Goal: Transaction & Acquisition: Subscribe to service/newsletter

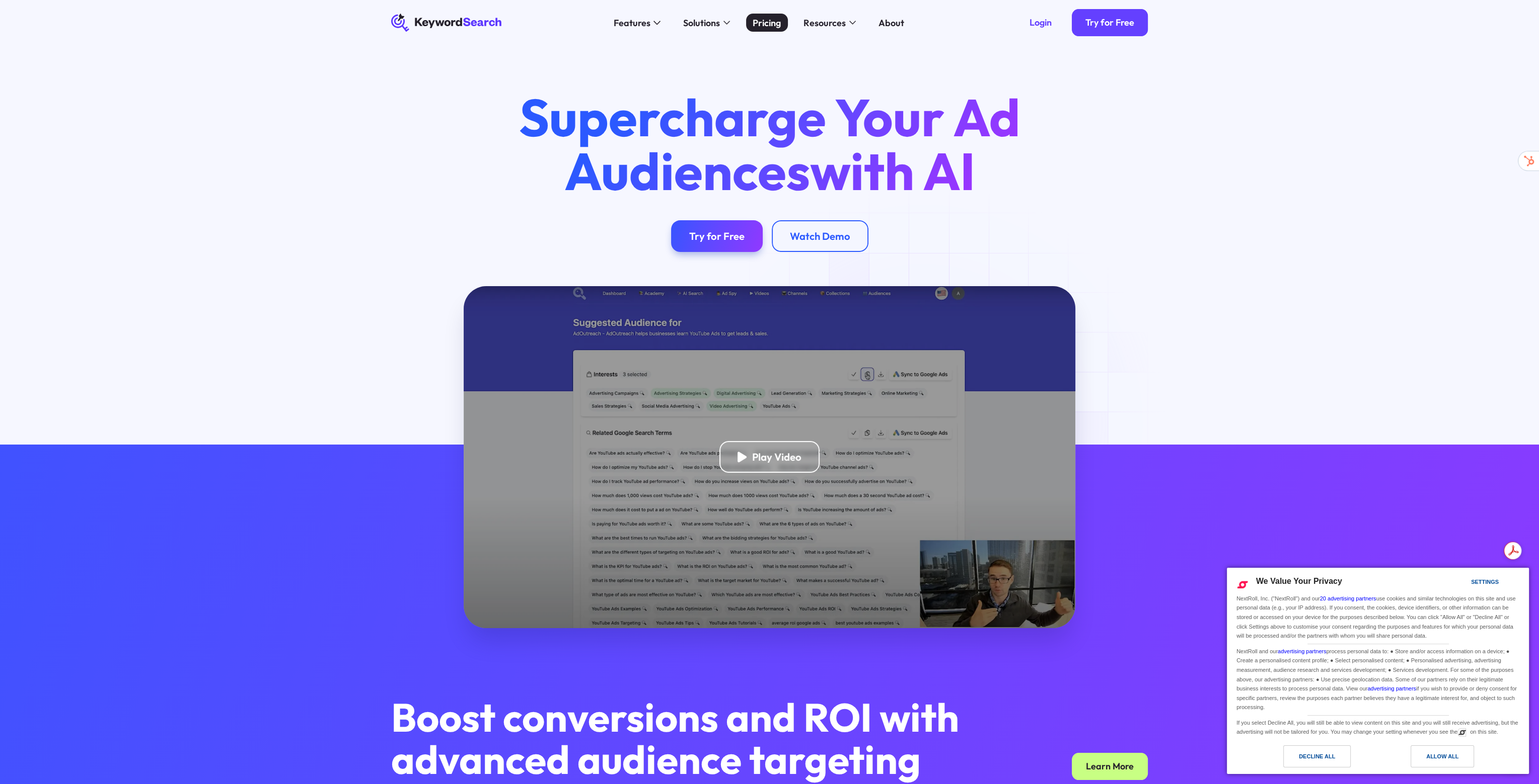
click at [758, 23] on div "Pricing" at bounding box center [767, 23] width 29 height 14
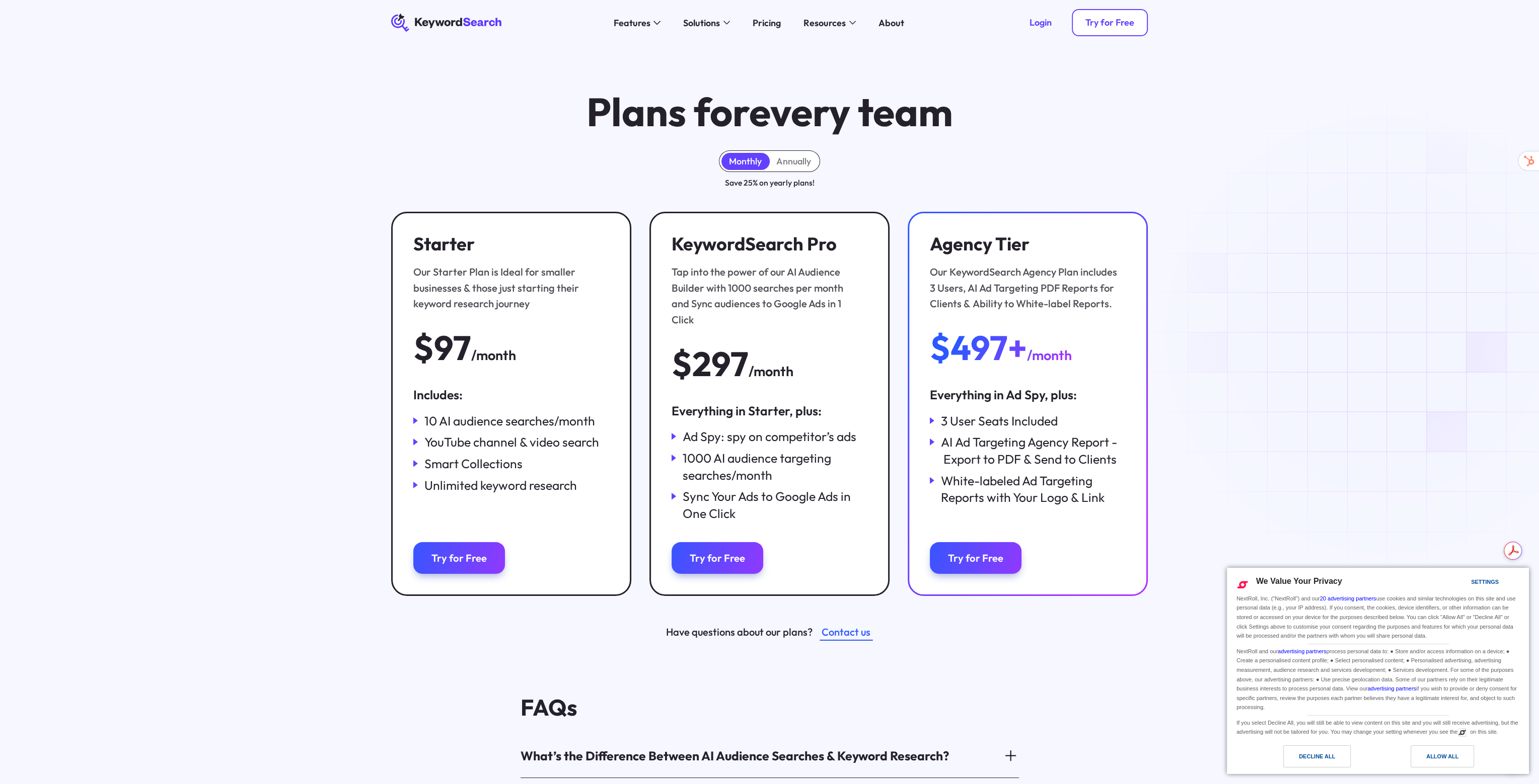
click at [1085, 25] on div "Try for Free" at bounding box center [1110, 23] width 49 height 12
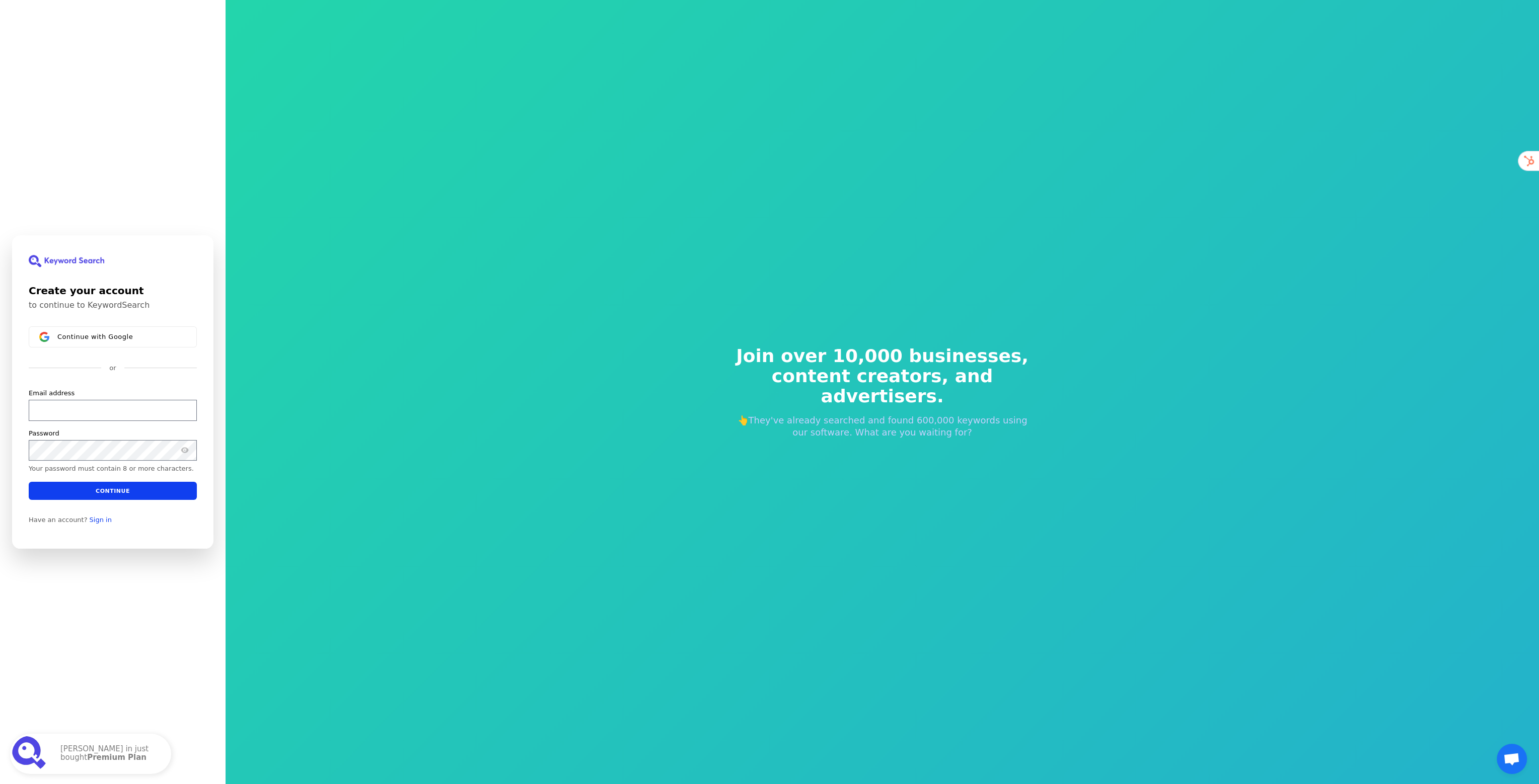
drag, startPoint x: 67, startPoint y: 443, endPoint x: 51, endPoint y: 313, distance: 131.0
click at [48, 313] on div "Create your account to continue to KeywordSearch Continue with Google or Email …" at bounding box center [112, 392] width 202 height 314
click at [59, 330] on button "Continue with Google" at bounding box center [112, 336] width 168 height 21
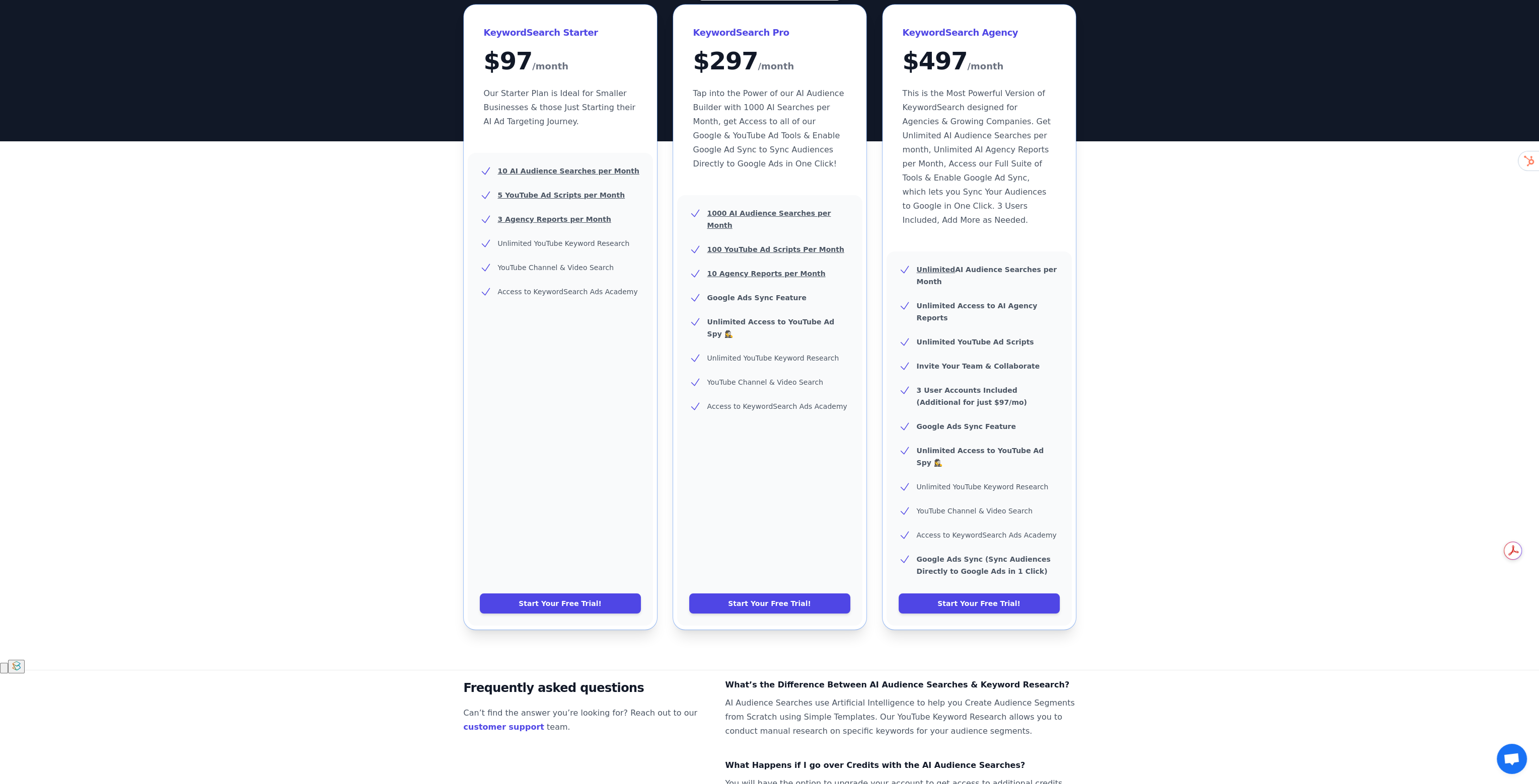
scroll to position [134, 0]
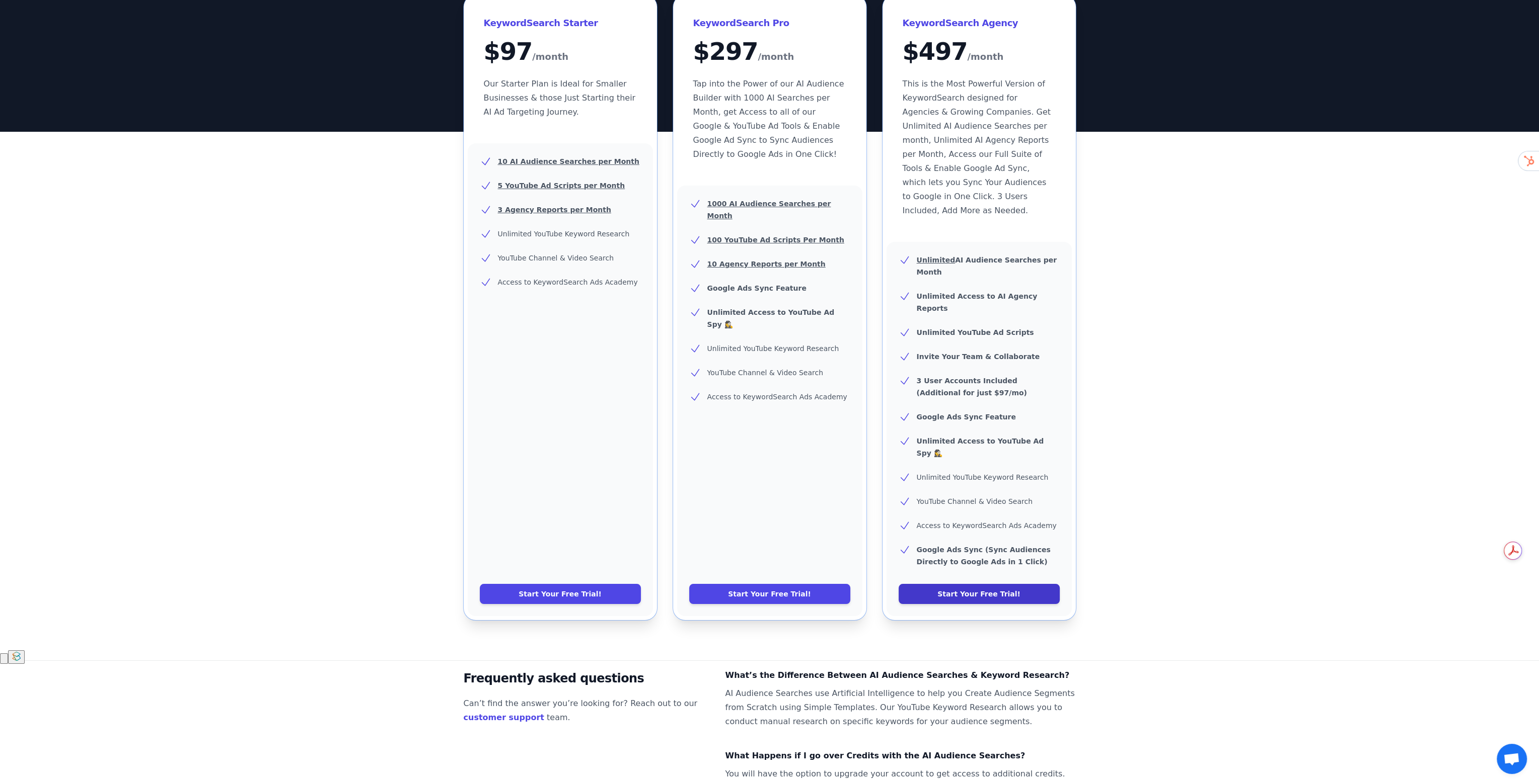
click at [936, 584] on link "Start Your Free Trial!" at bounding box center [979, 594] width 161 height 20
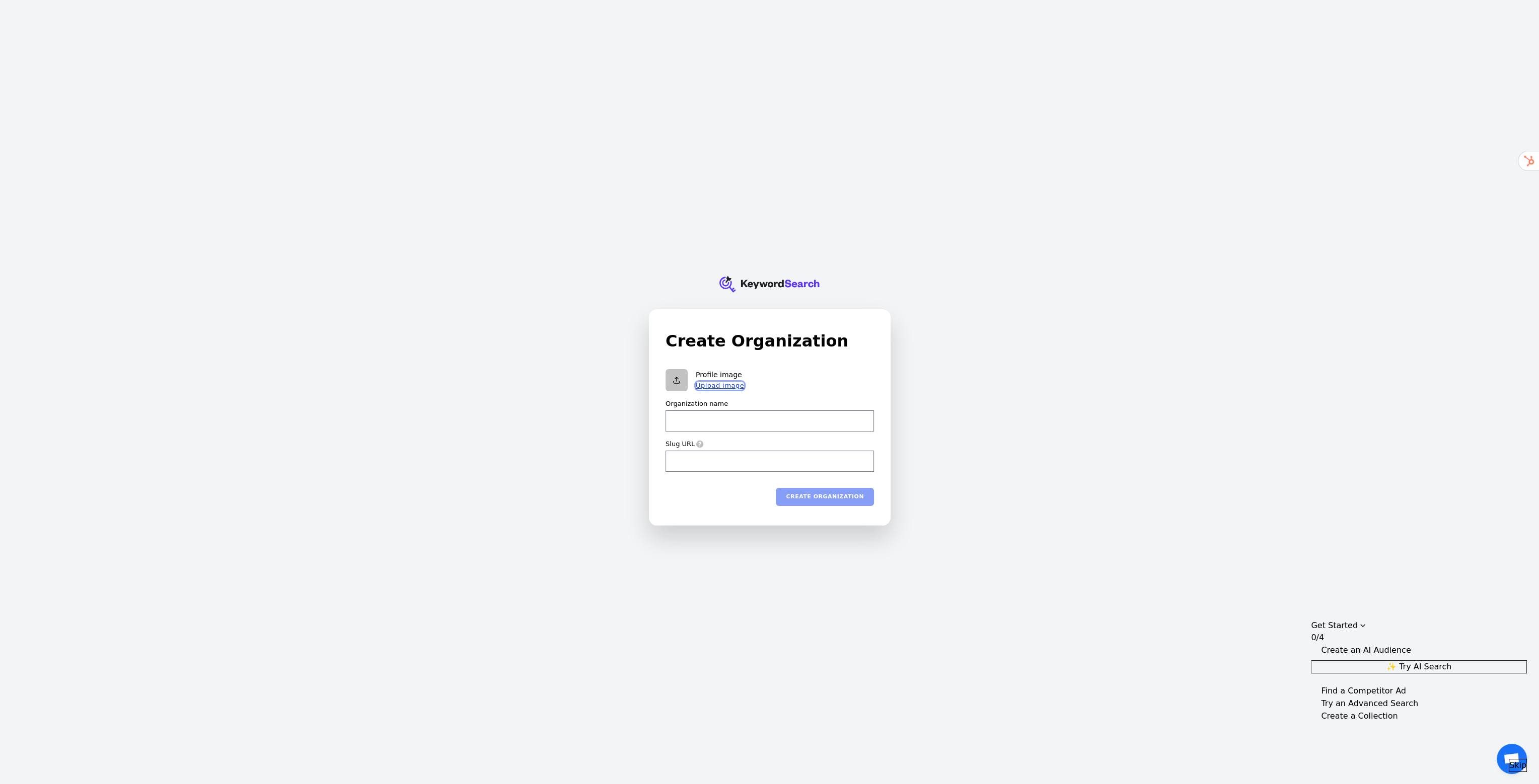
click at [711, 382] on button "Upload image" at bounding box center [719, 386] width 48 height 8
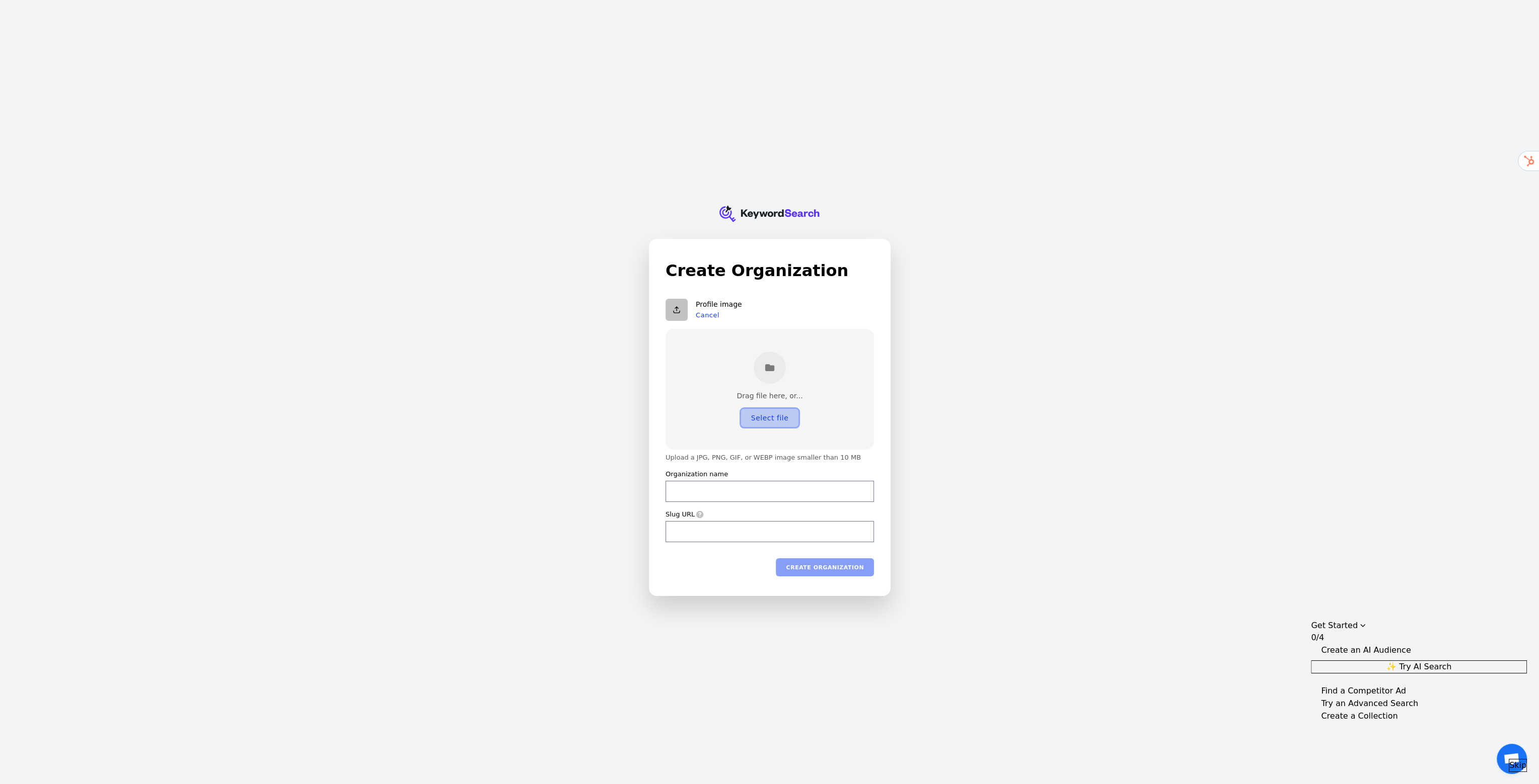
click at [767, 420] on button "Select file" at bounding box center [769, 417] width 57 height 18
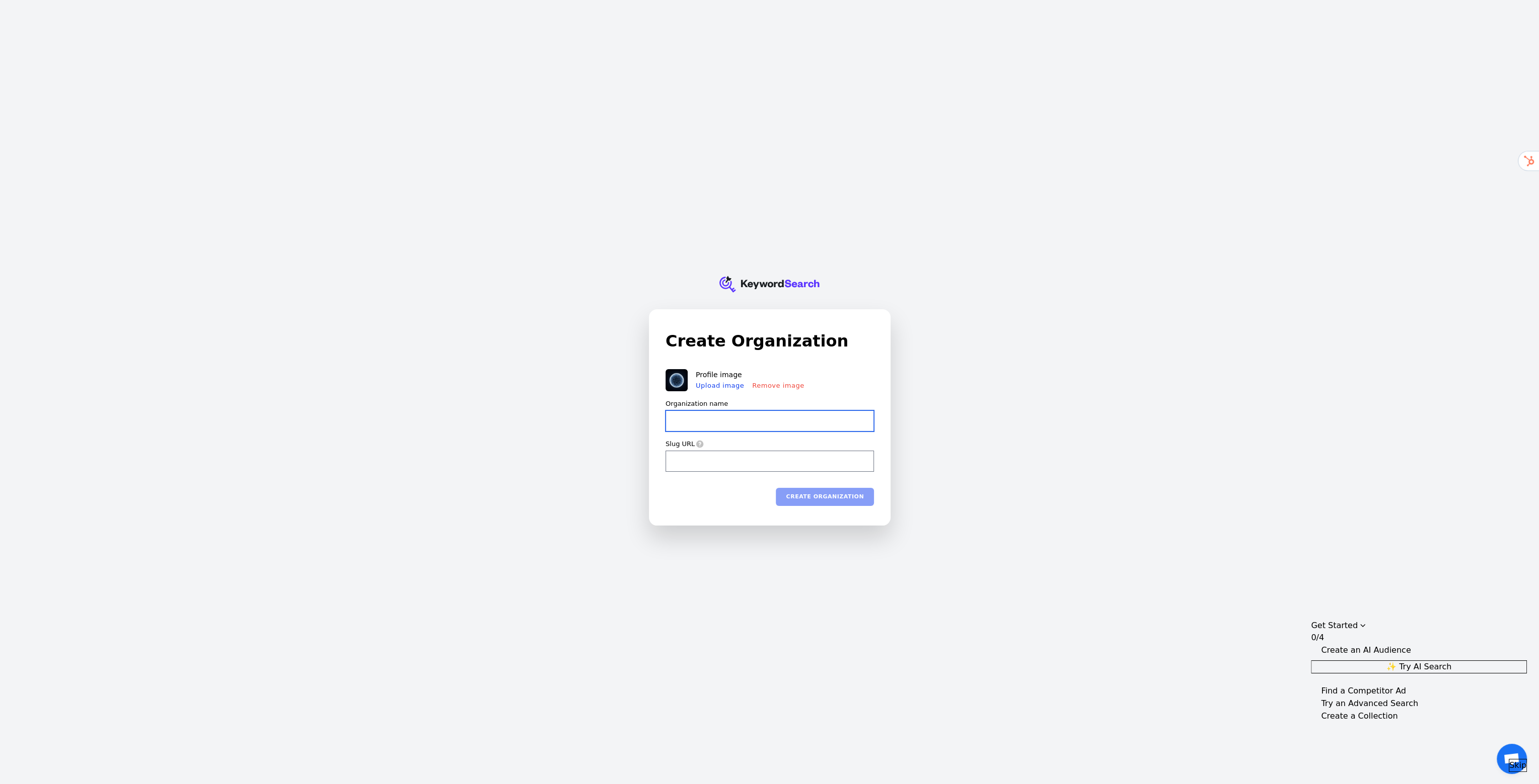
click at [772, 418] on input "Organization name" at bounding box center [770, 420] width 209 height 21
type input "E"
type input "e"
type input "Em"
type input "em"
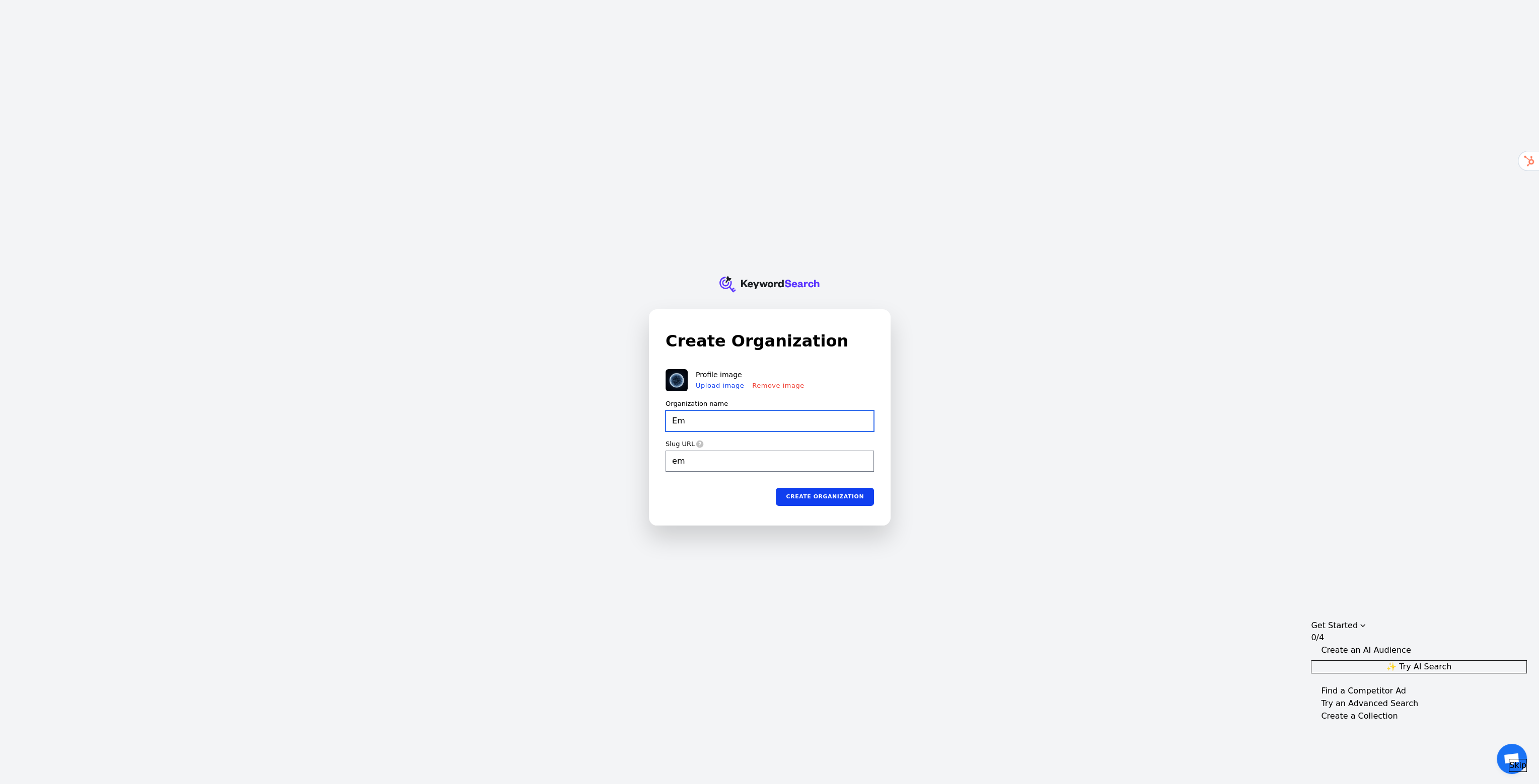
type input "Eme"
type input "eme"
type input "Emer"
type input "emer"
type input "Emerg"
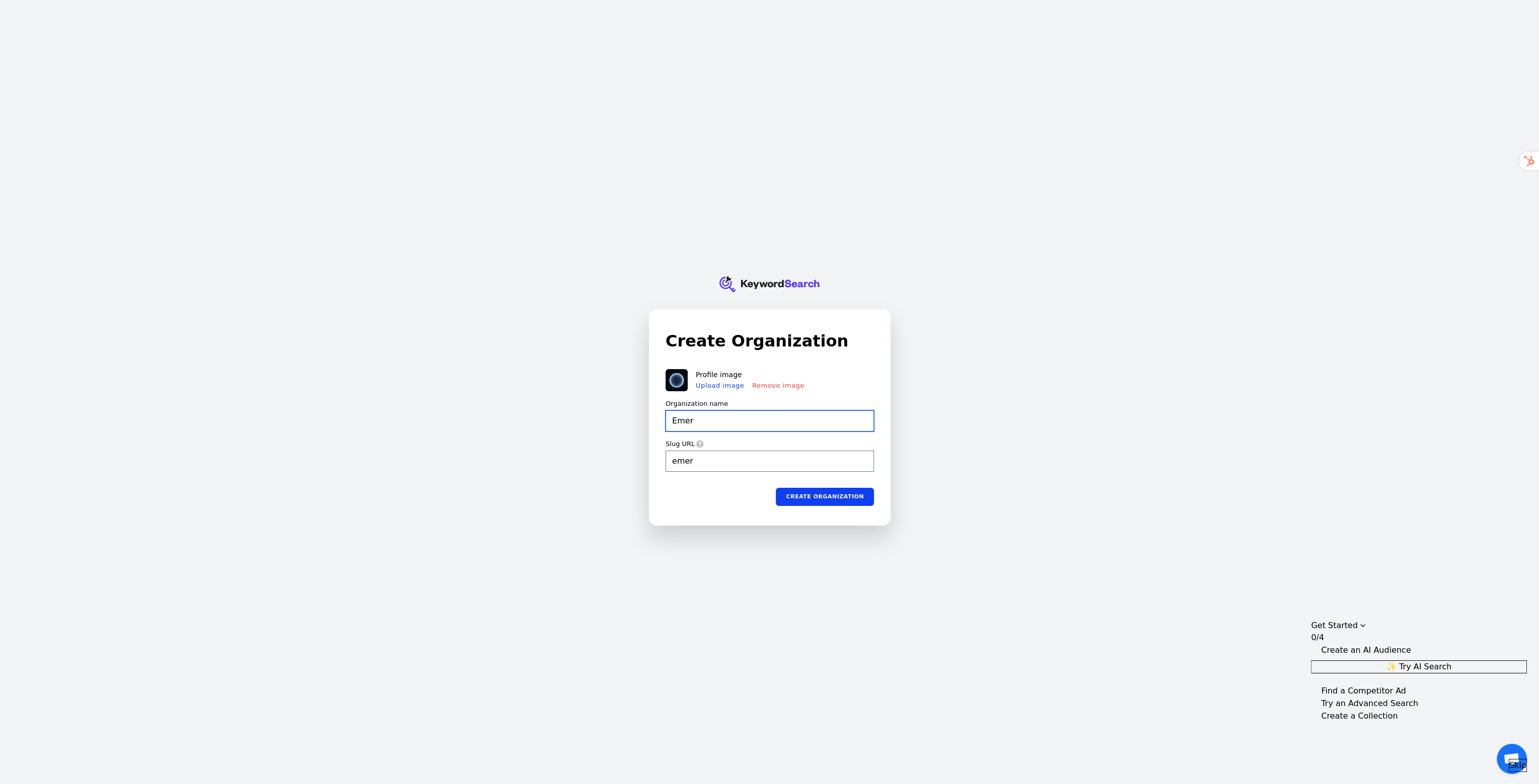
type input "emerg"
type input "Emerge"
type input "emerge"
type input "Emergen"
type input "emergen"
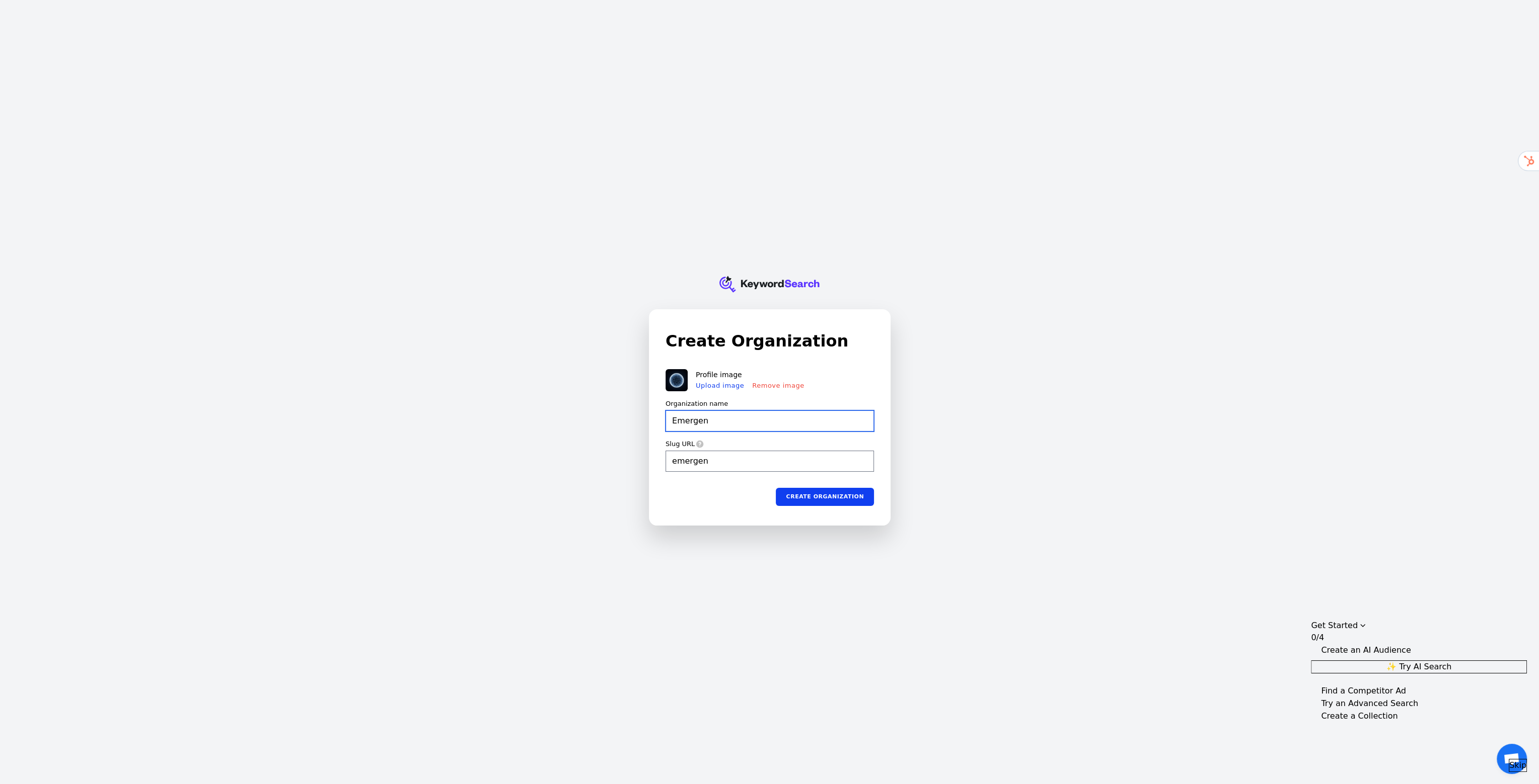
type input "Emergent"
type input "emergent"
drag, startPoint x: 693, startPoint y: 422, endPoint x: 701, endPoint y: 422, distance: 8.0
click at [701, 422] on input "Emergent" at bounding box center [770, 420] width 209 height 21
click at [692, 422] on input "Emergent" at bounding box center [770, 420] width 209 height 21
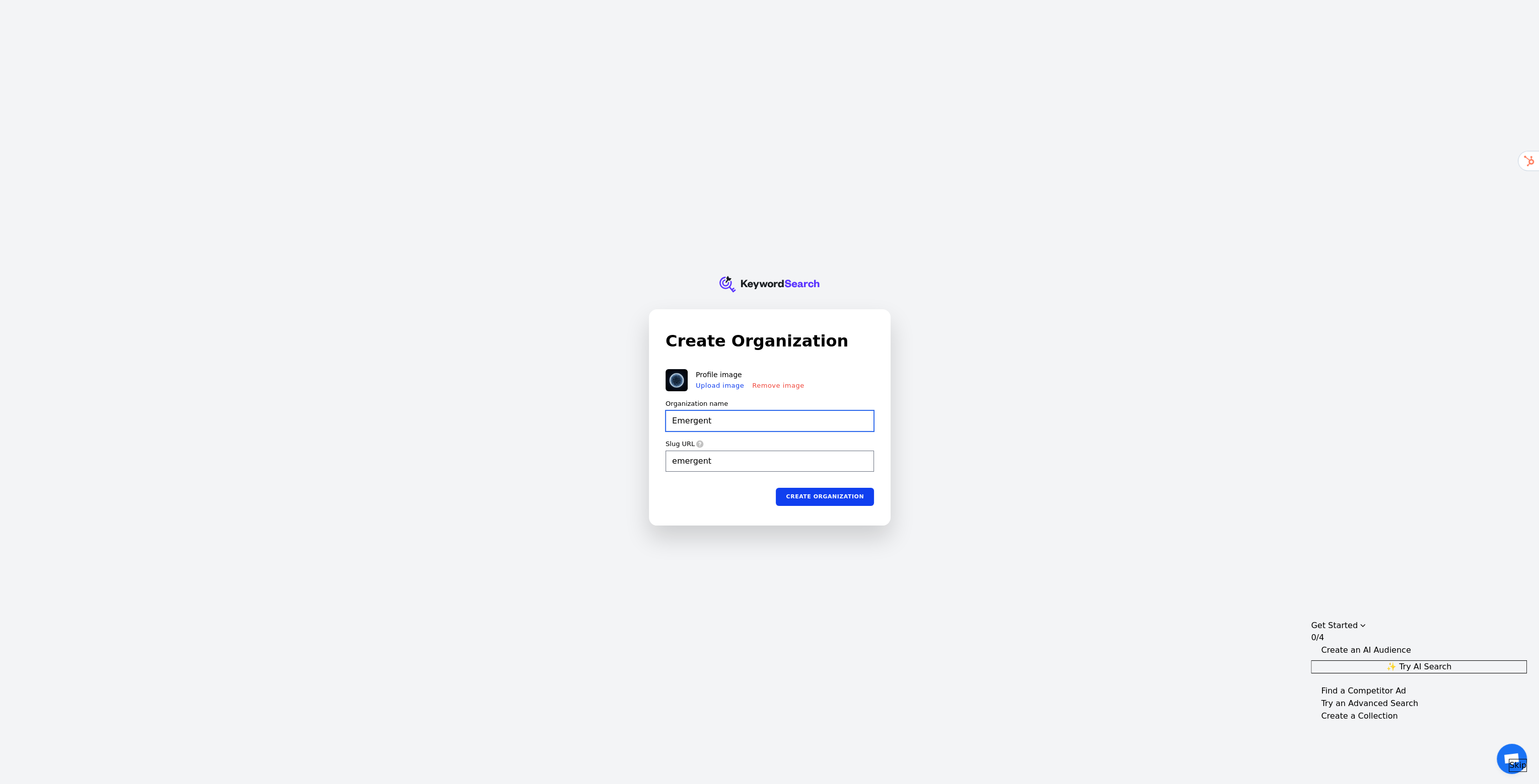
type input "Emeragent"
type input "emeragent"
type input "Emergent"
type input "emergent"
click at [729, 424] on input "Emergent" at bounding box center [770, 420] width 209 height 21
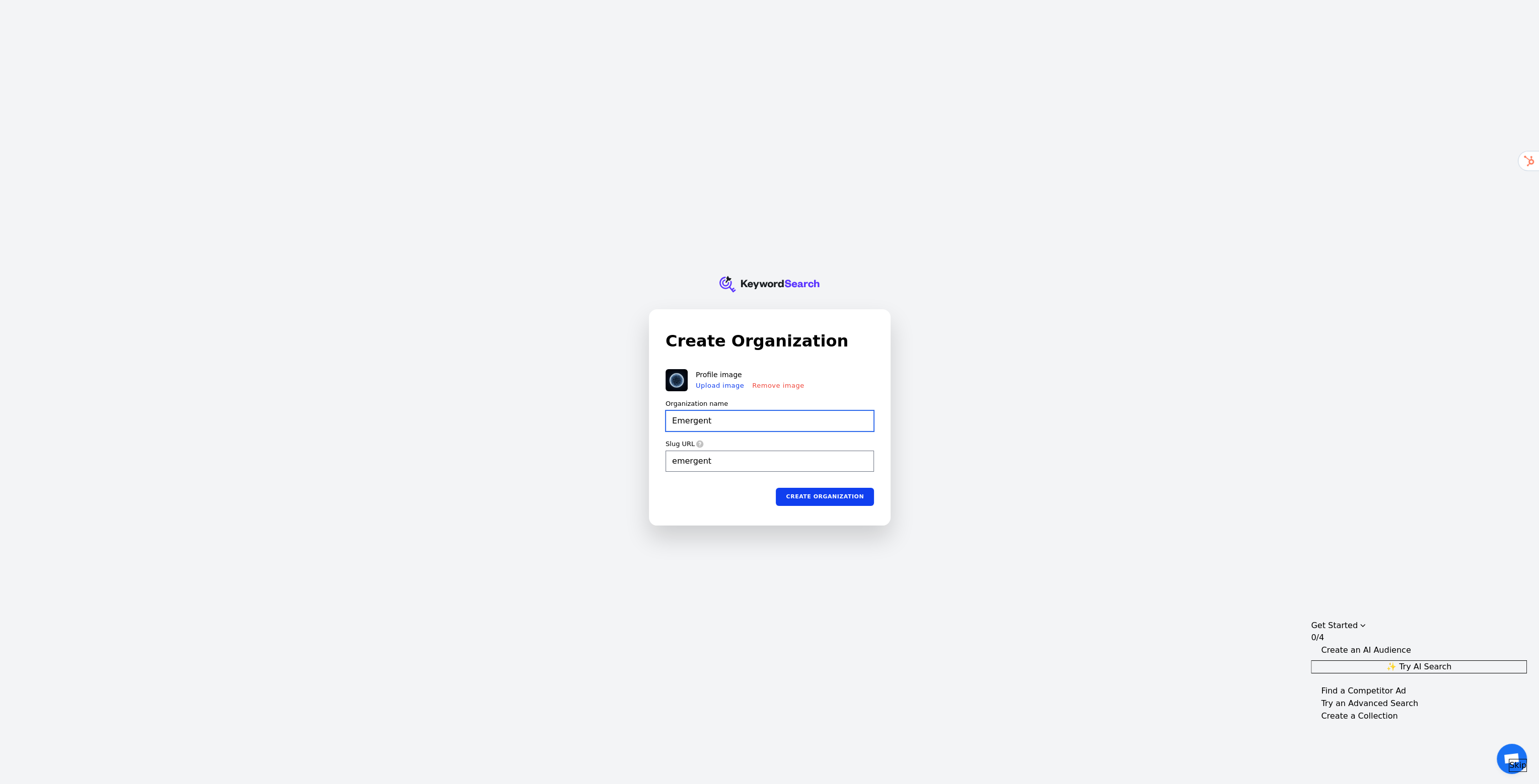
type input "Emergent"
type input "emergent"
type input "Emergent c"
type input "emergent-c"
type input "Emergent ca"
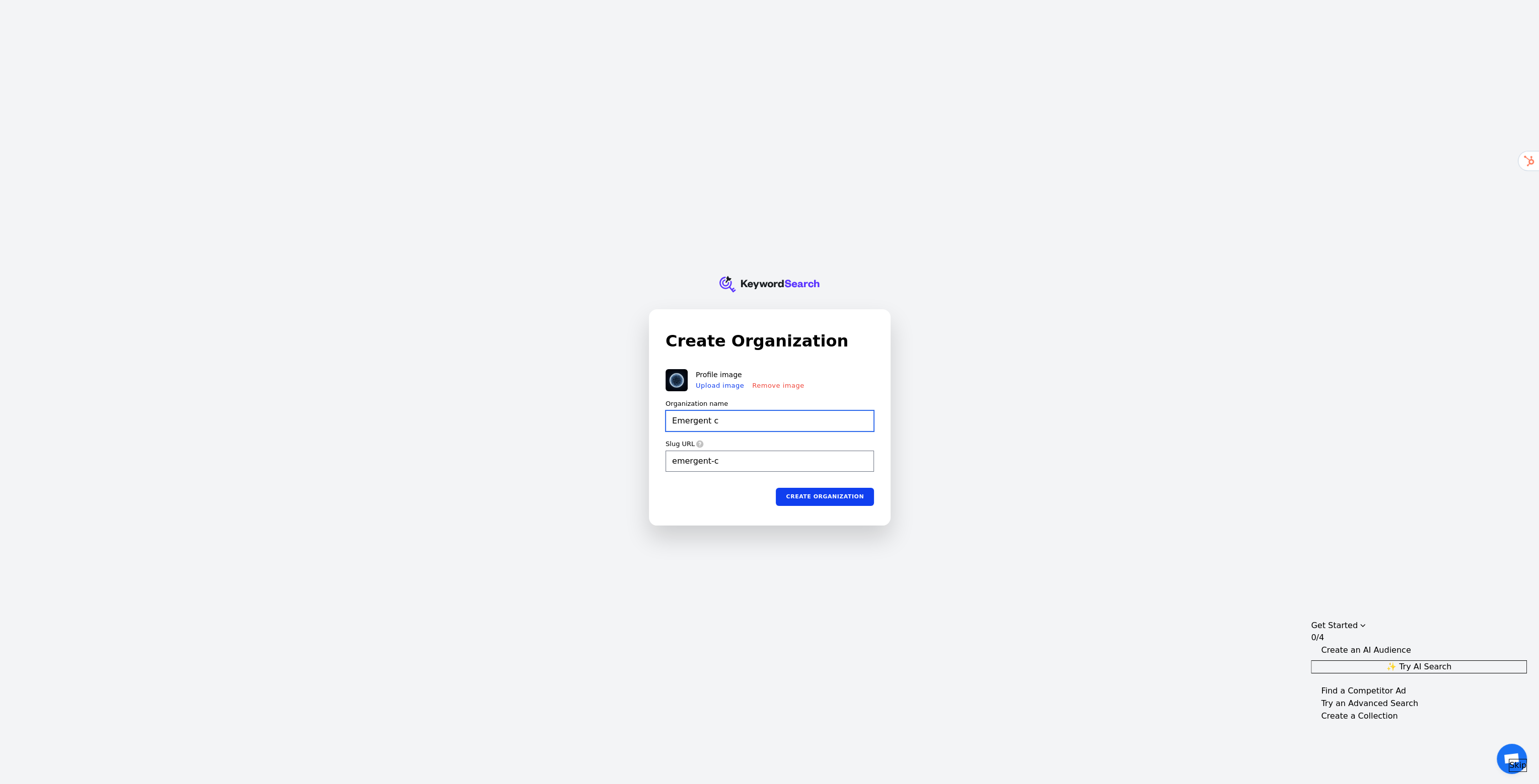
type input "emergent-ca"
type input "Emergent cap"
type input "emergent-cap"
type input "Emergent capa"
type input "emergent-capa"
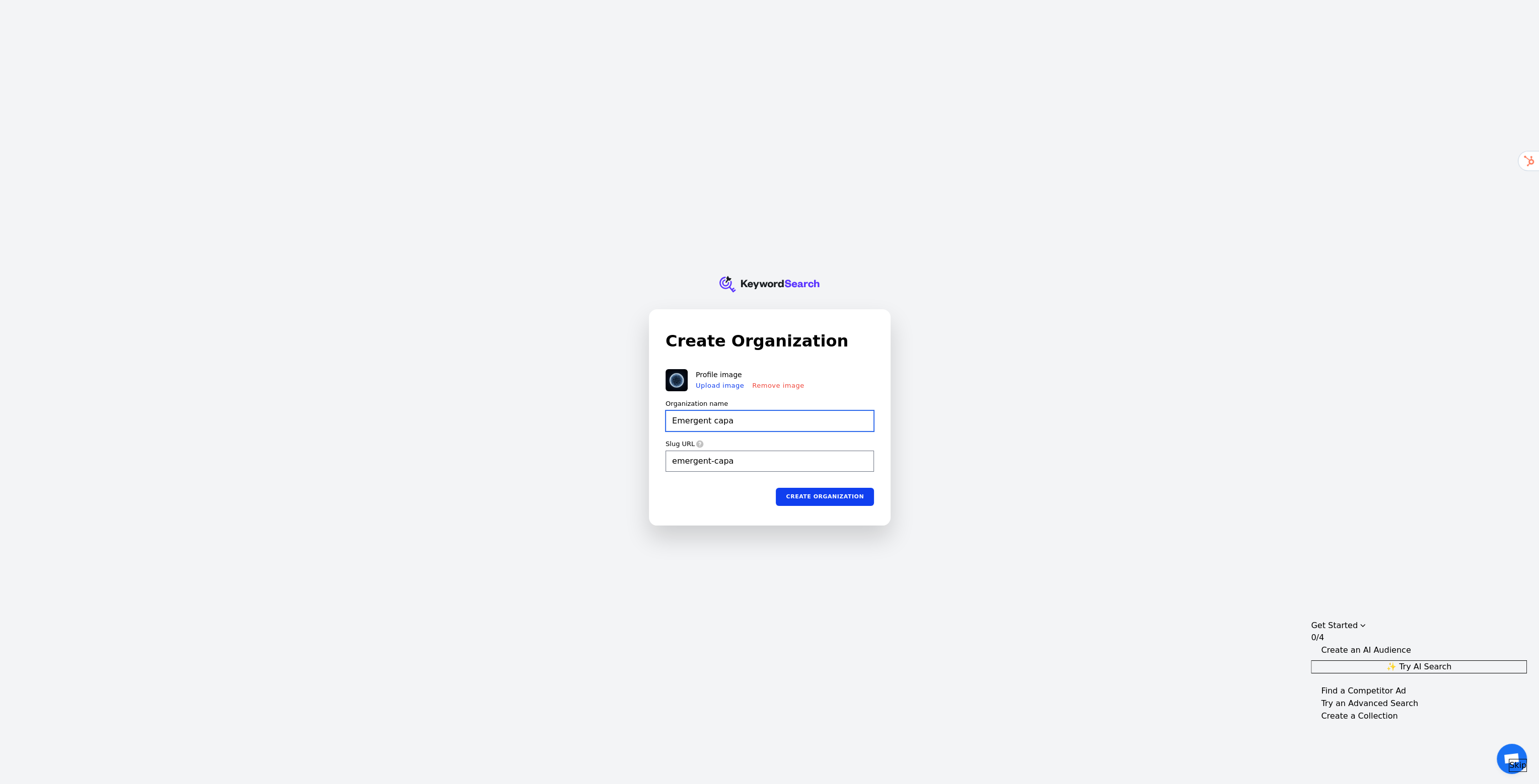
type input "Emergent capac"
type input "emergent-capac"
type input "Emergent capaci"
type input "emergent-capaci"
type input "Emergent capacit"
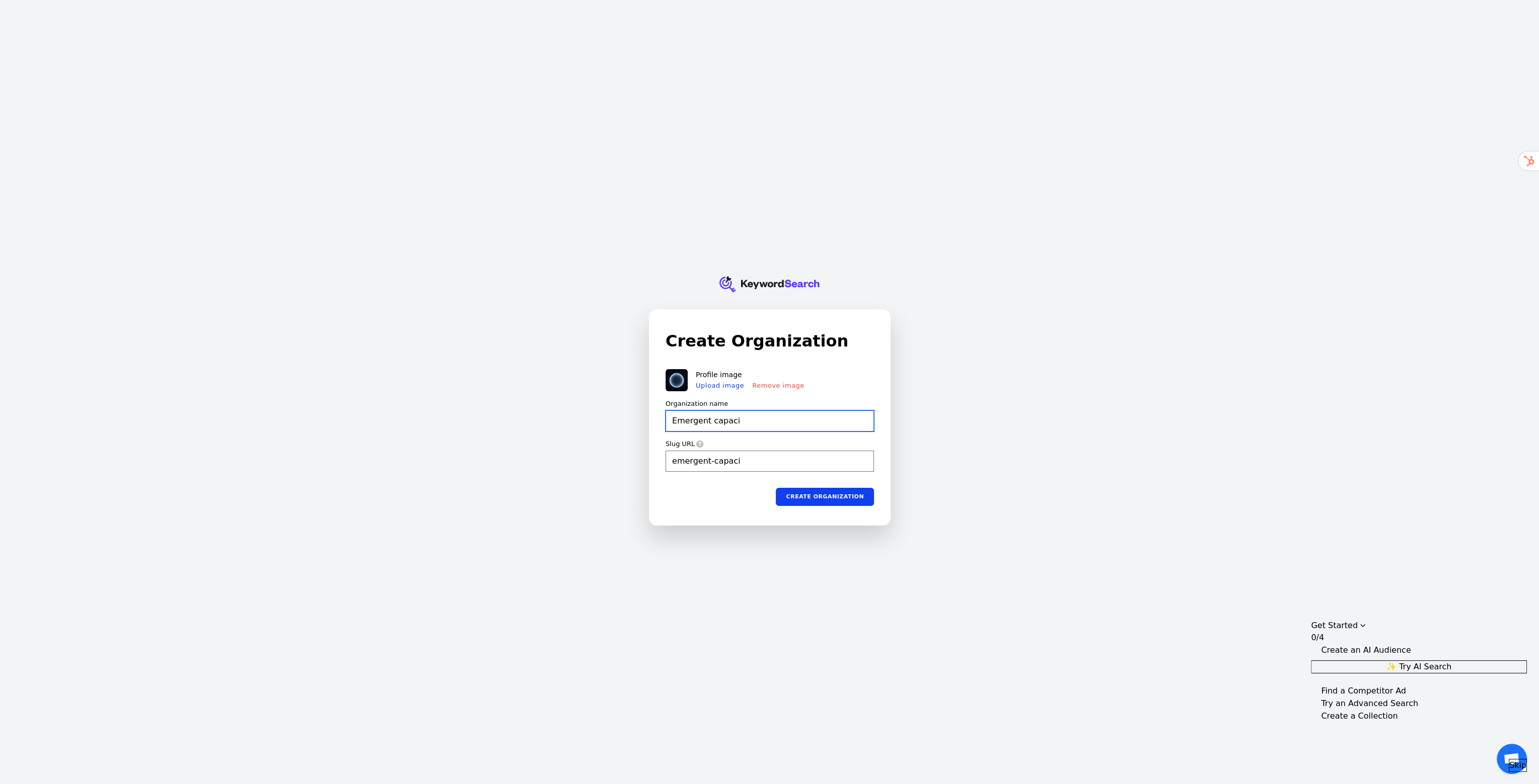
type input "emergent-capacit"
type input "Emergent capacite"
type input "emergent-capacite"
type input "Emergent capacit"
type input "emergent-capacit"
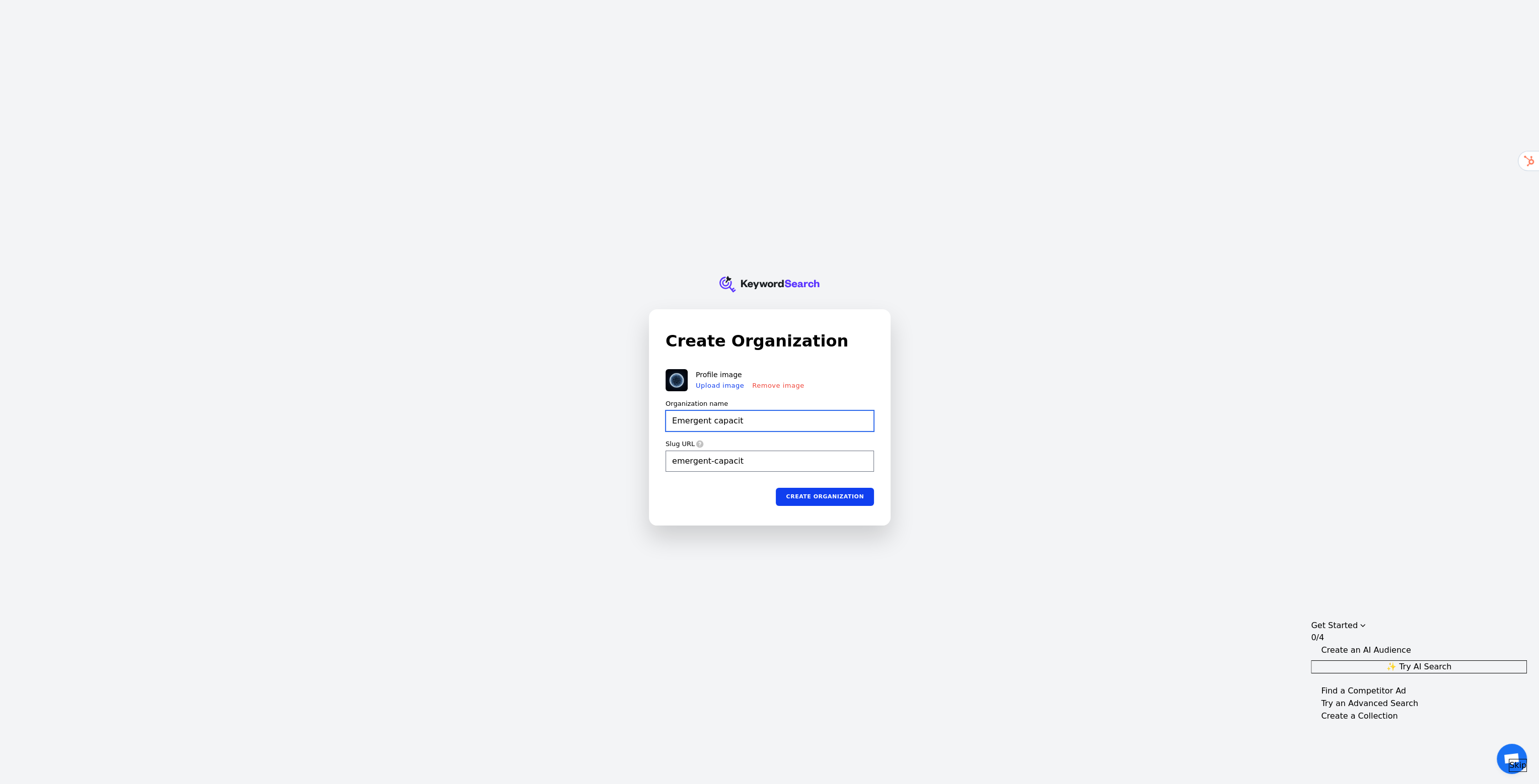
type input "Emergent capacity"
type input "emergent-capacity"
drag, startPoint x: 708, startPoint y: 422, endPoint x: 739, endPoint y: 423, distance: 31.0
click at [739, 423] on input "Emergent capacity" at bounding box center [770, 420] width 209 height 21
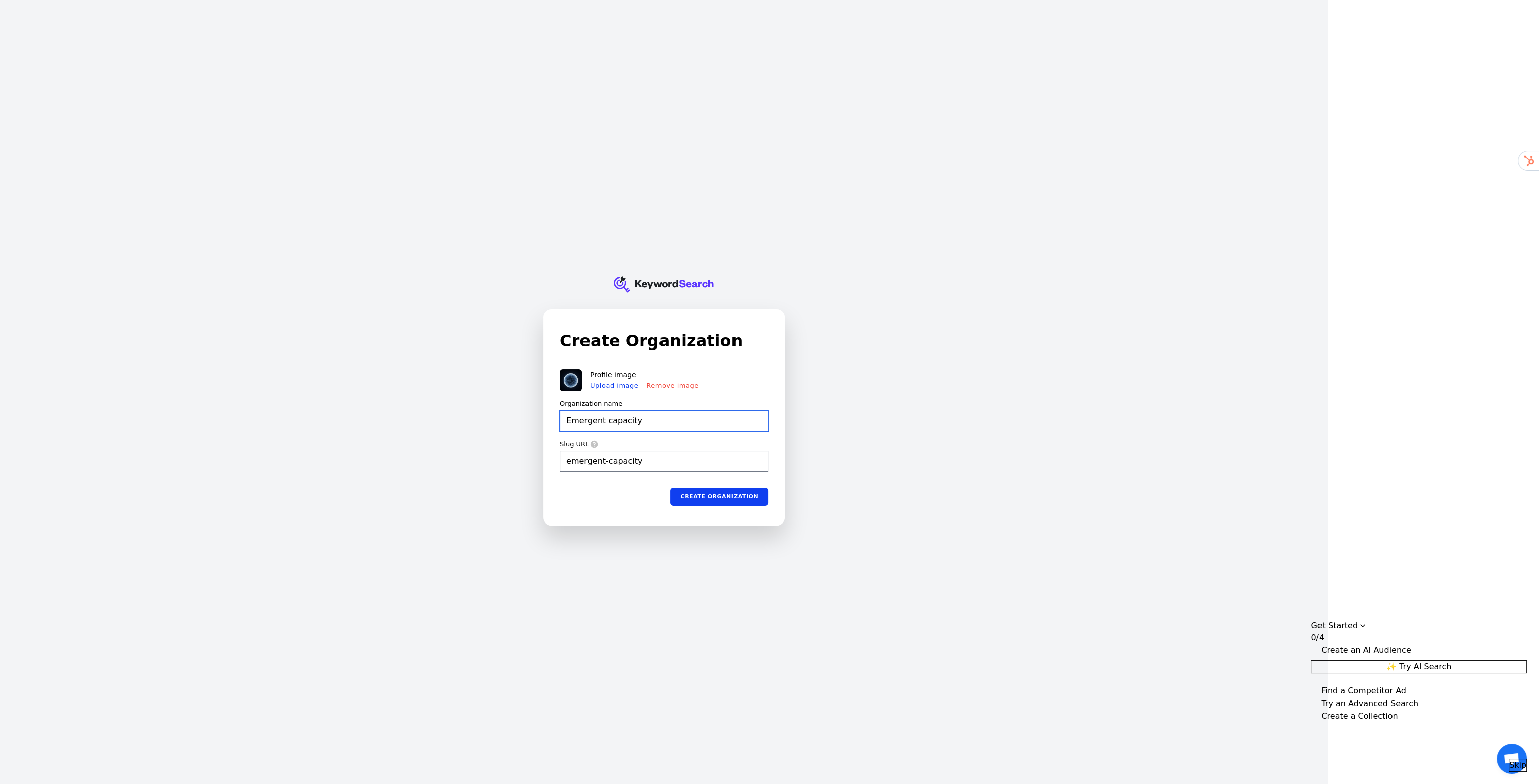
click at [604, 421] on input "Emergent capacity" at bounding box center [664, 420] width 209 height 21
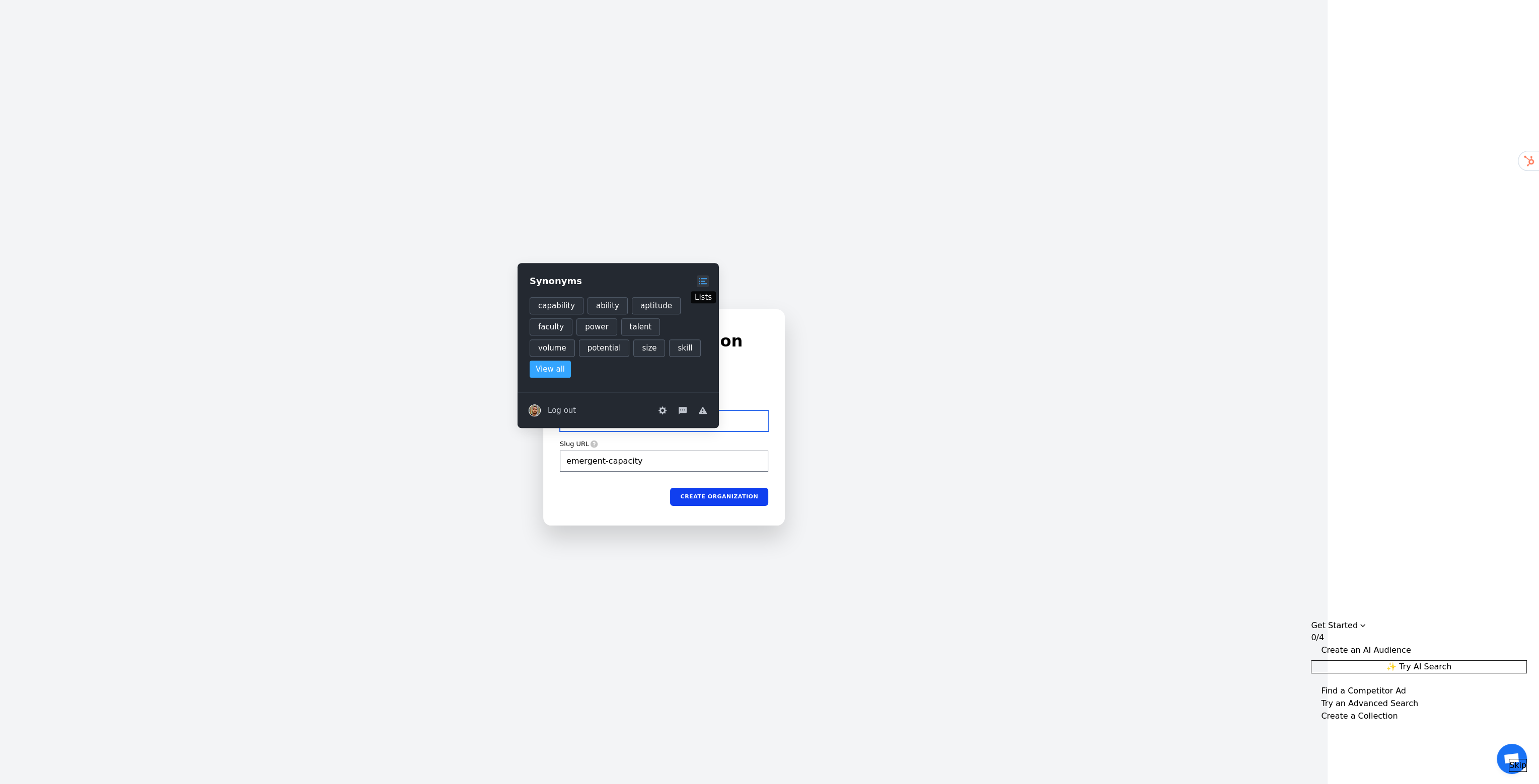
click at [701, 284] on icon at bounding box center [703, 281] width 8 height 8
click at [597, 328] on span "Related" at bounding box center [602, 327] width 29 height 12
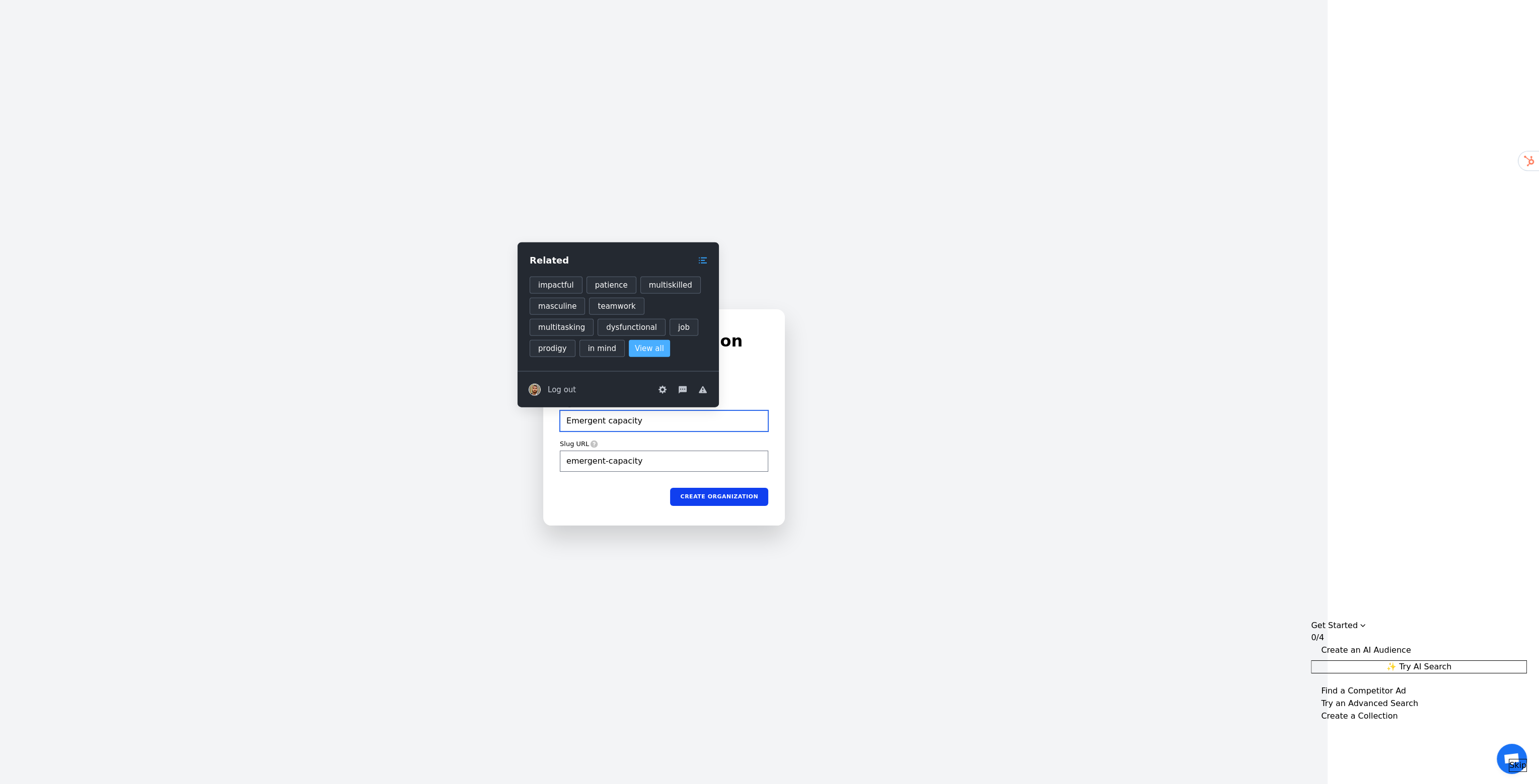
click at [635, 345] on span "View all" at bounding box center [649, 348] width 30 height 12
type input "Emergent capacity"
type input "emergent-capacity"
type input "Emergent capacity"
type input "emergent-capacity"
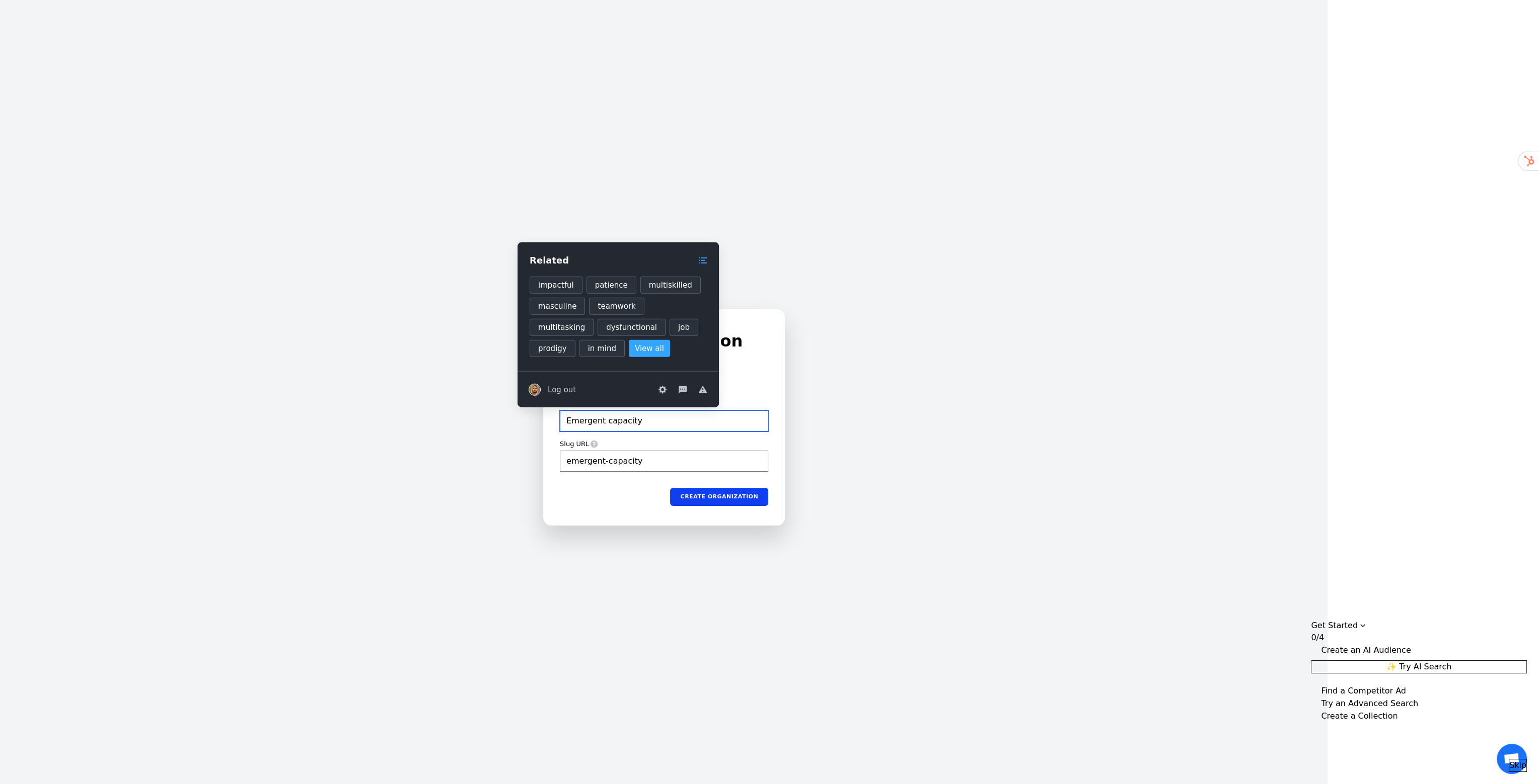
click at [646, 420] on input "Emergent capacity" at bounding box center [664, 420] width 209 height 21
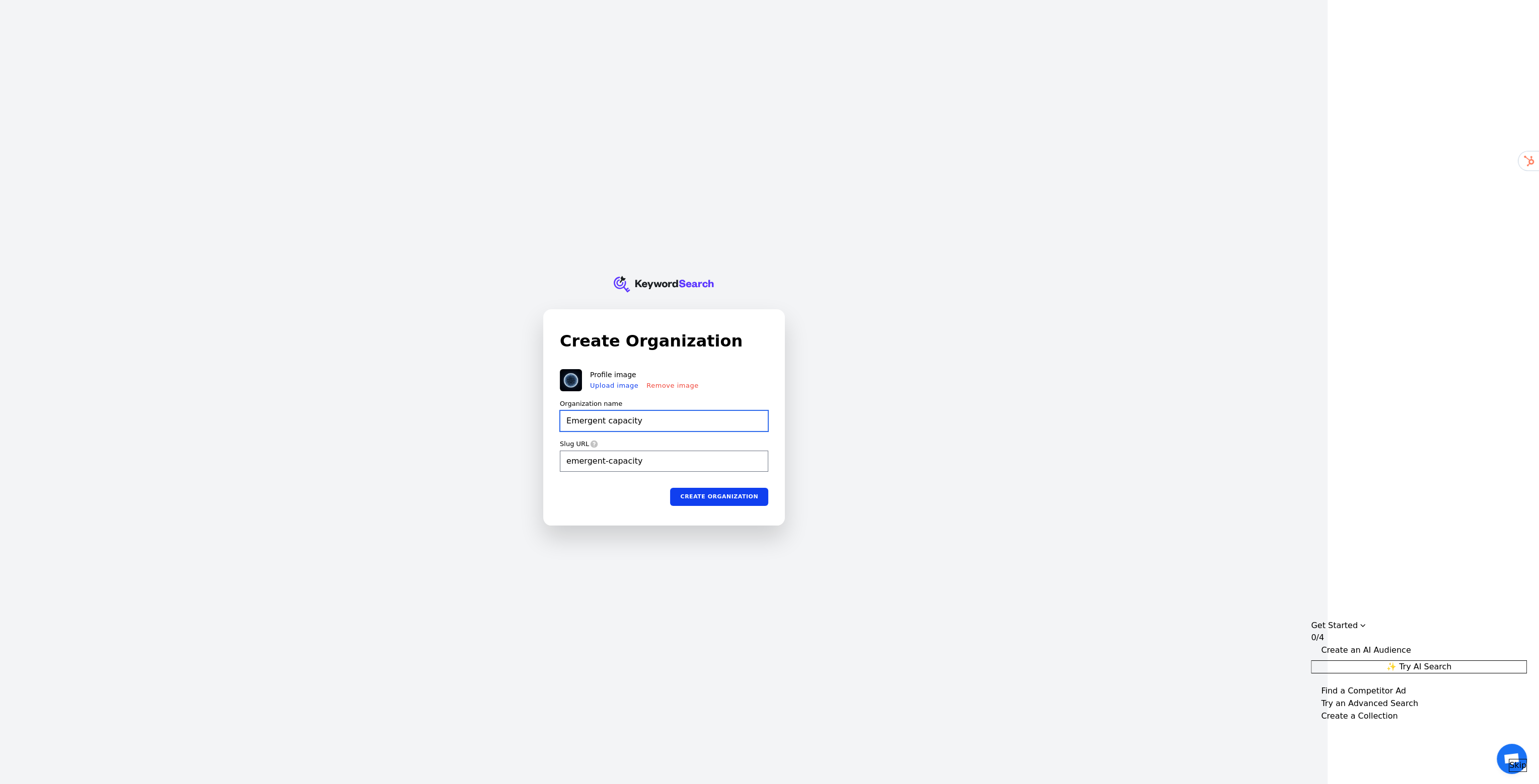
drag, startPoint x: 641, startPoint y: 424, endPoint x: 536, endPoint y: 417, distance: 105.2
click at [536, 417] on div "KeywordSearch Create Organization Profile image Upload image Remove image Organ…" at bounding box center [663, 392] width 1327 height 784
type input "f"
type input "fo"
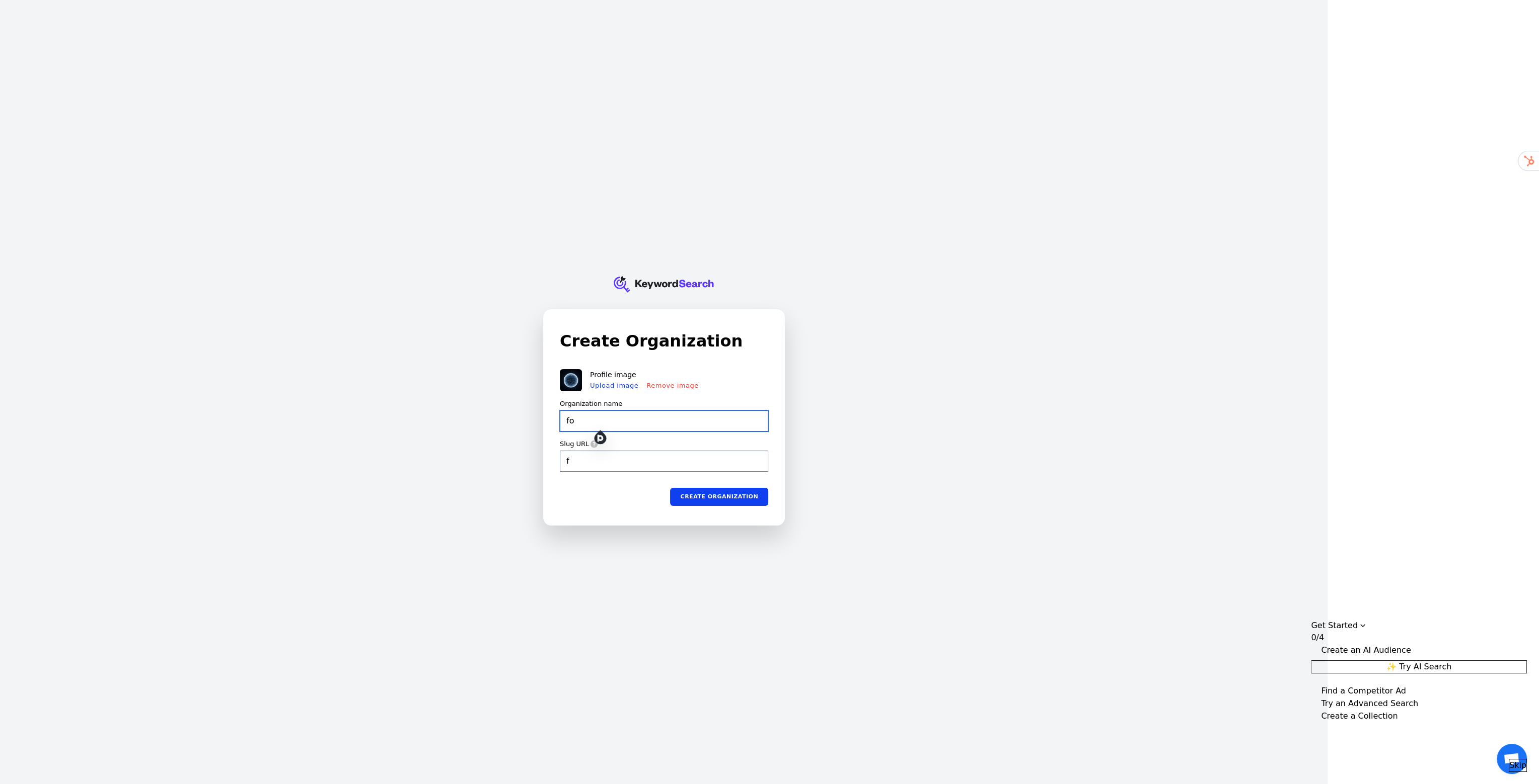
type input "fo"
type input "for"
type input "forc"
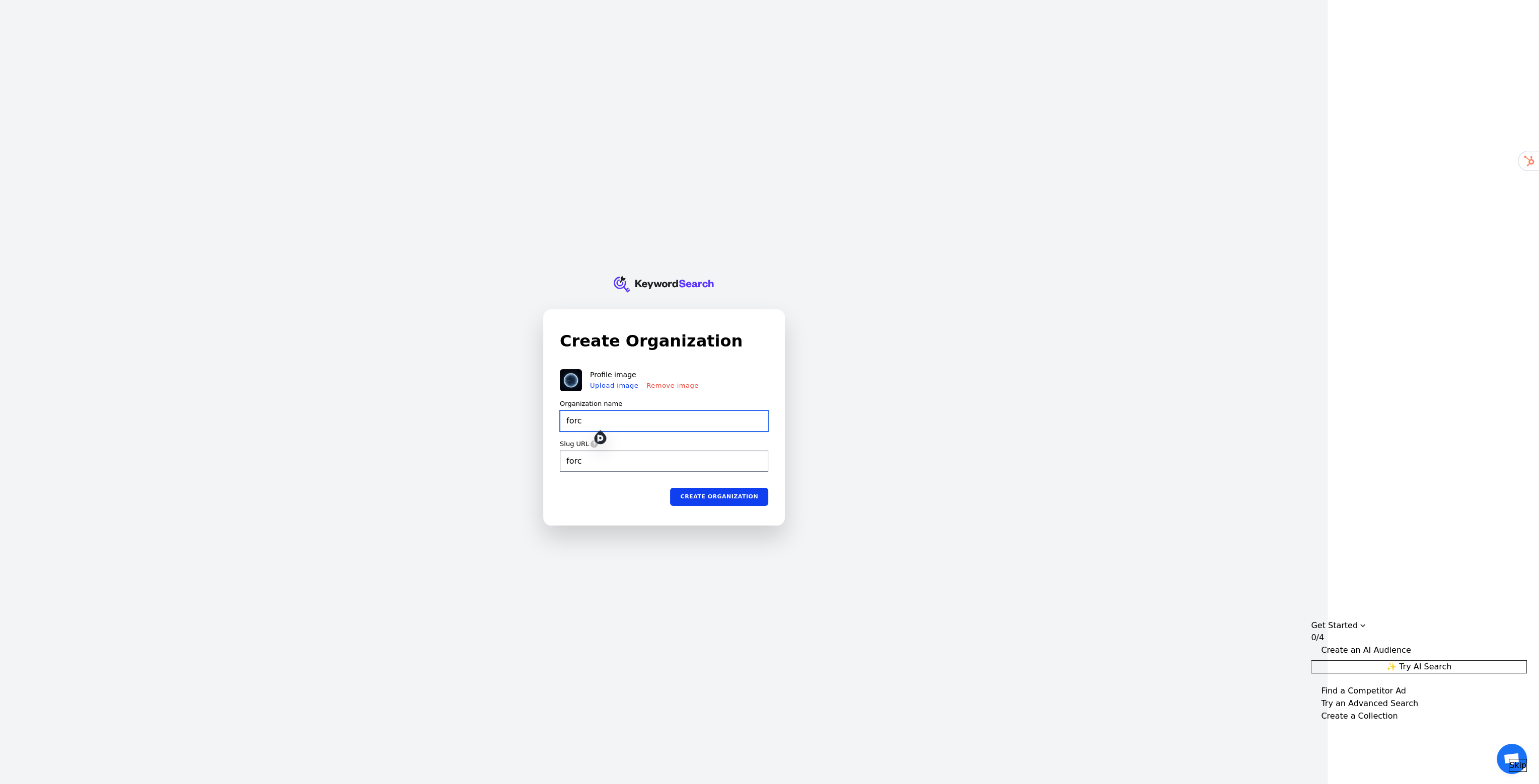
type input "force"
type input "force j"
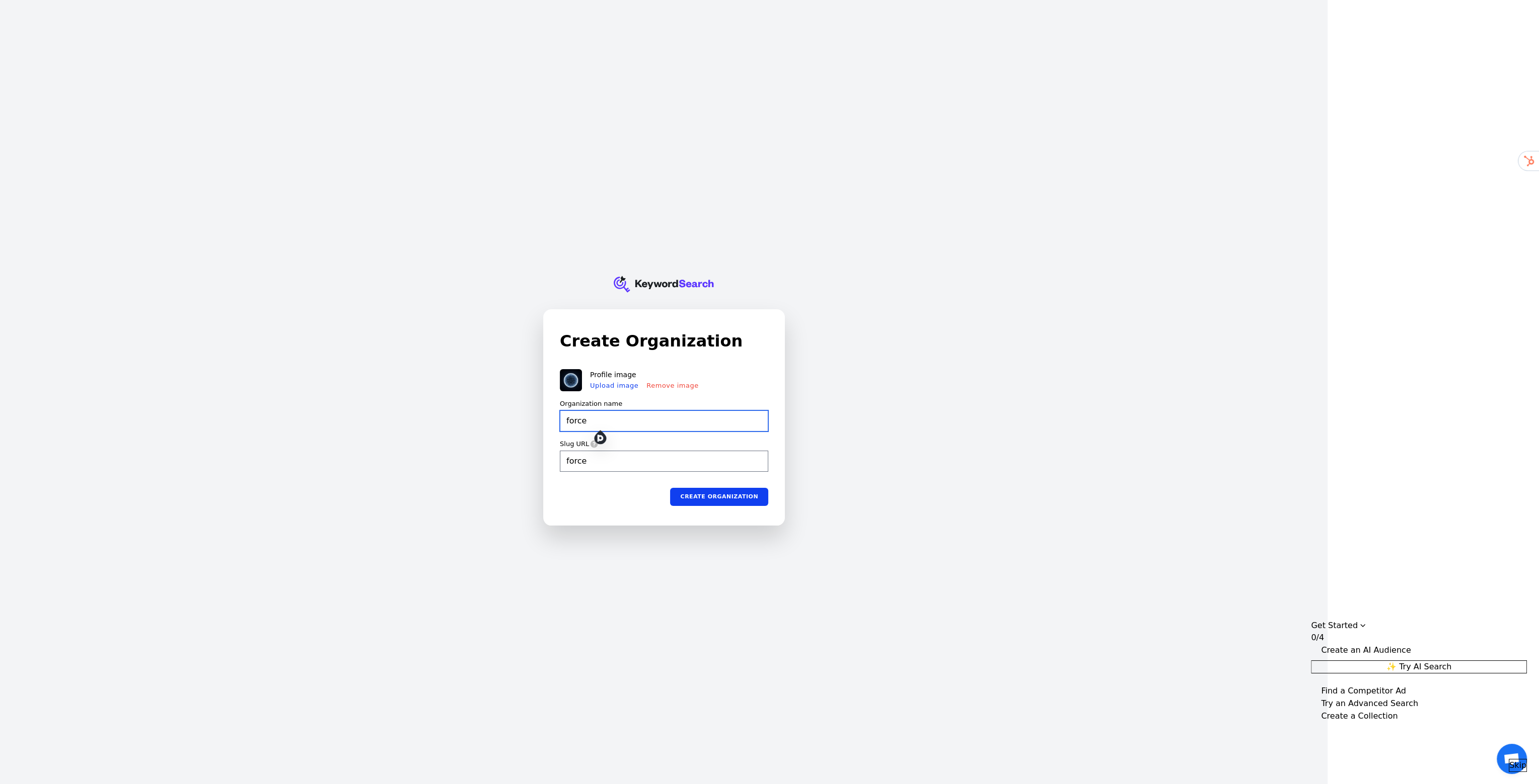
type input "force-j"
type input "force"
type input "force m"
type input "force-m"
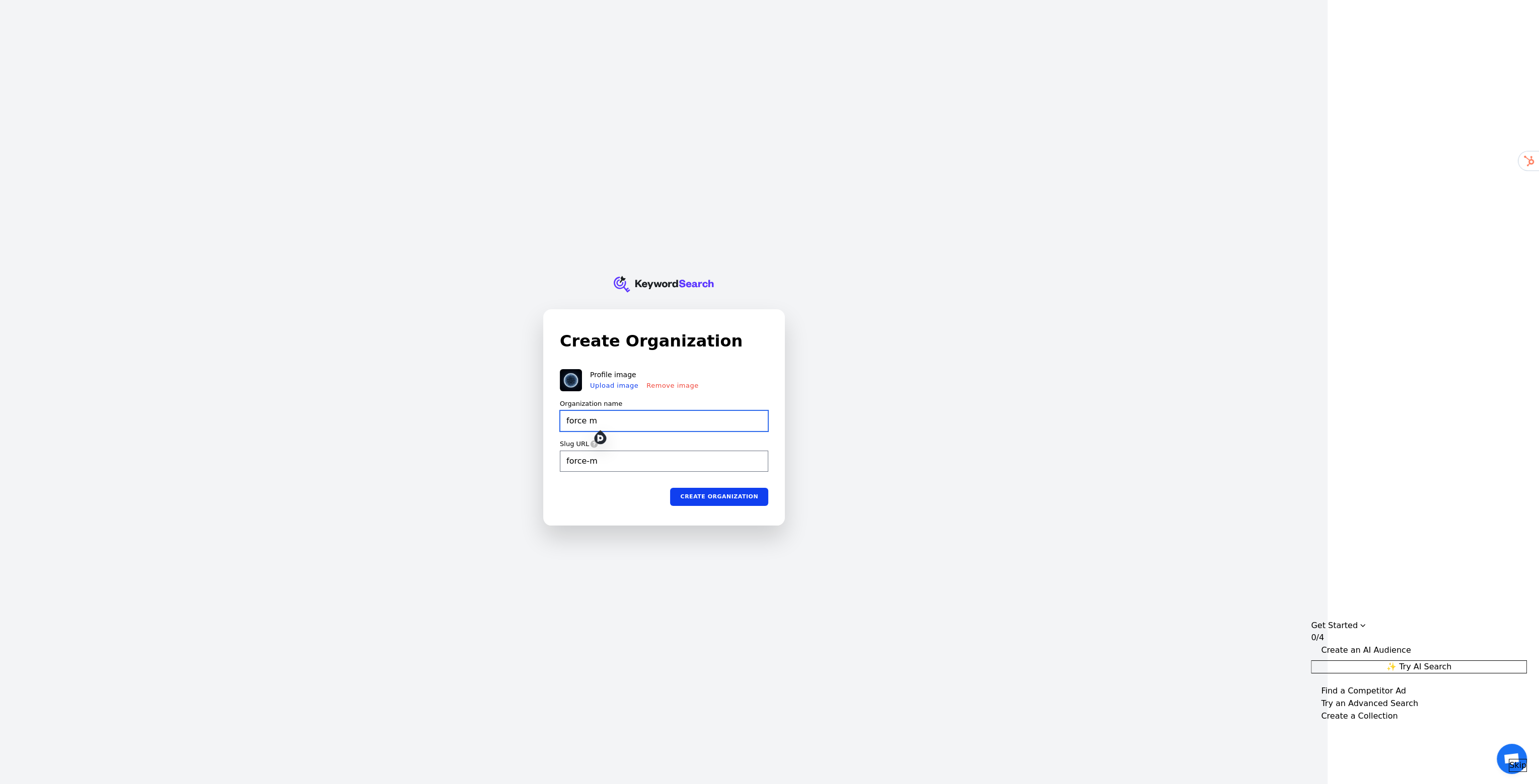
type input "force ma"
type input "force-ma"
type input "force maj"
type input "force-maj"
type input "force maje"
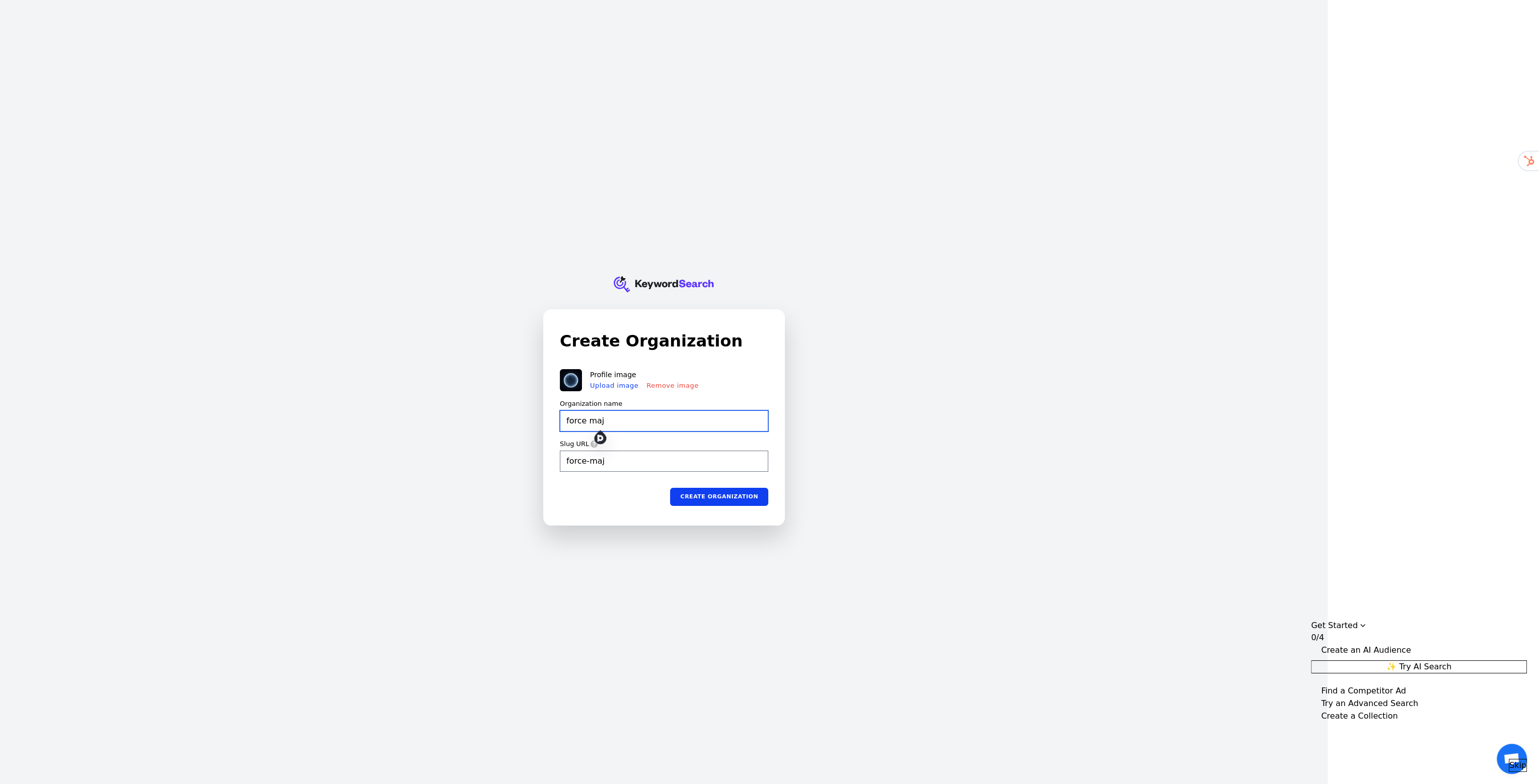
type input "force-maje"
type input "force majeu"
type input "force-majeu"
type input "force majeur"
type input "force-majeur"
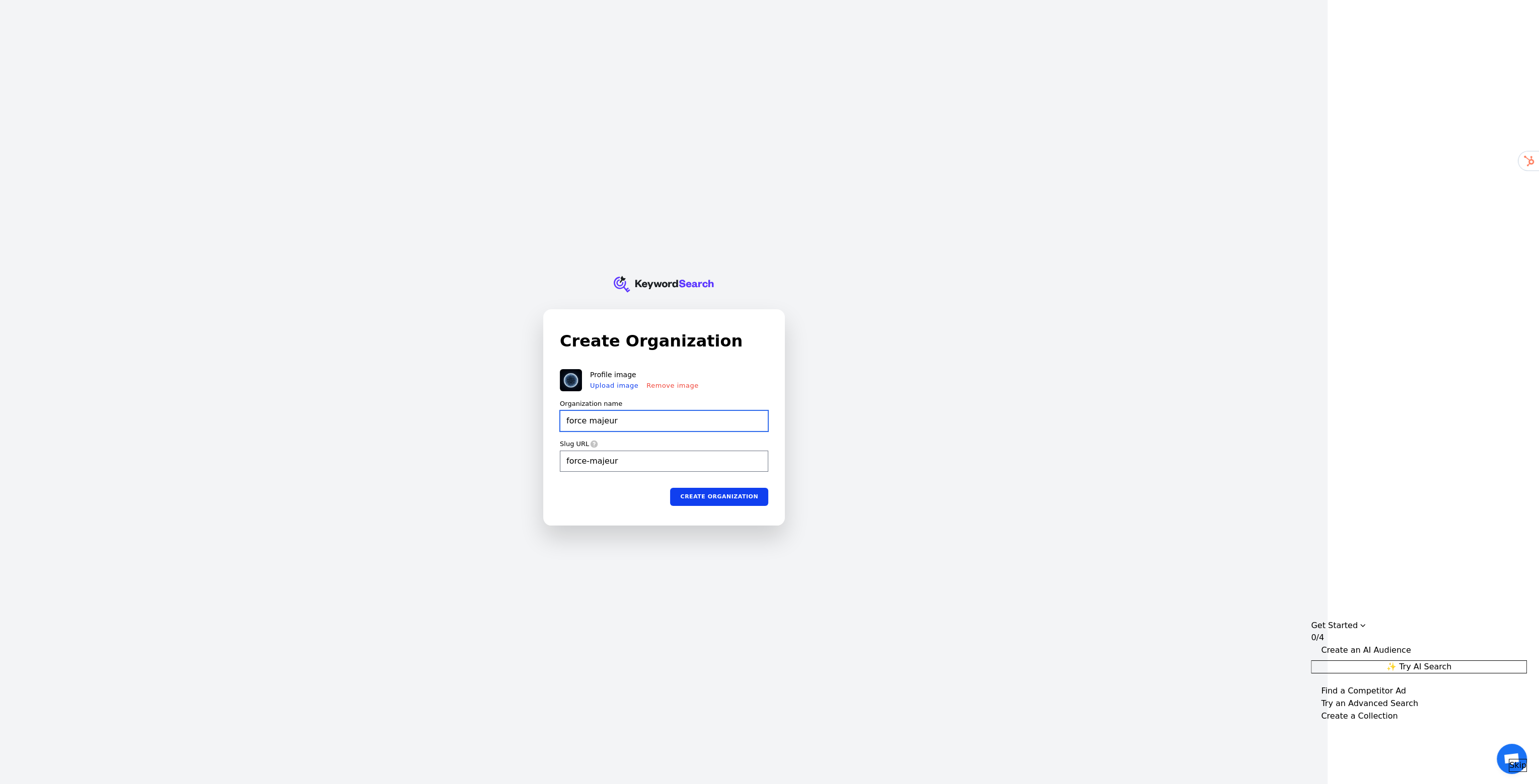
click at [585, 423] on input "force majeur" at bounding box center [664, 420] width 209 height 21
type input "forcemajeur"
type input "forceajeur"
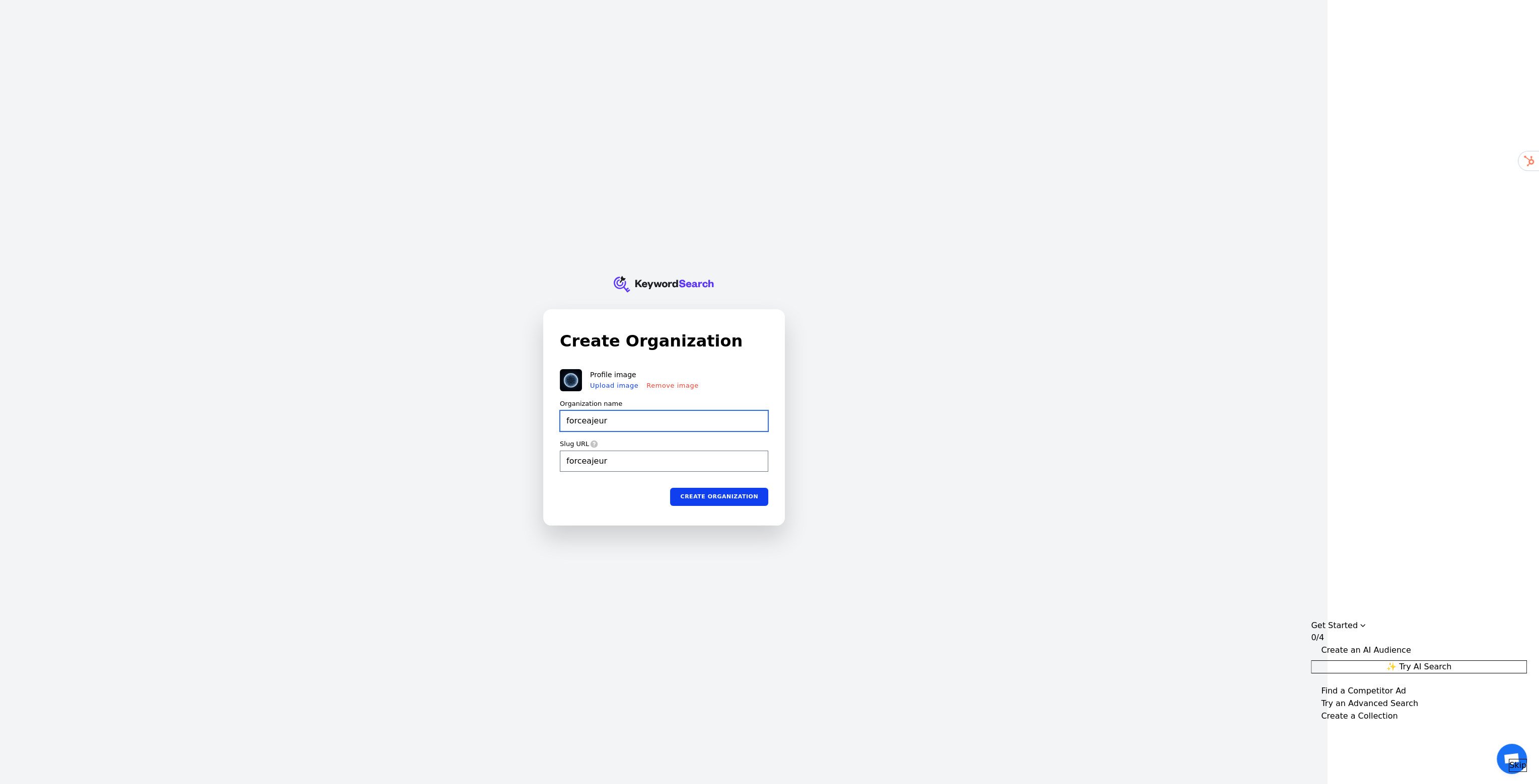
type input "forceMajeur"
type input "forcemajeur"
click at [584, 420] on input "forceMajeur" at bounding box center [664, 420] width 209 height 21
type input "force Majeur"
type input "force-majeur"
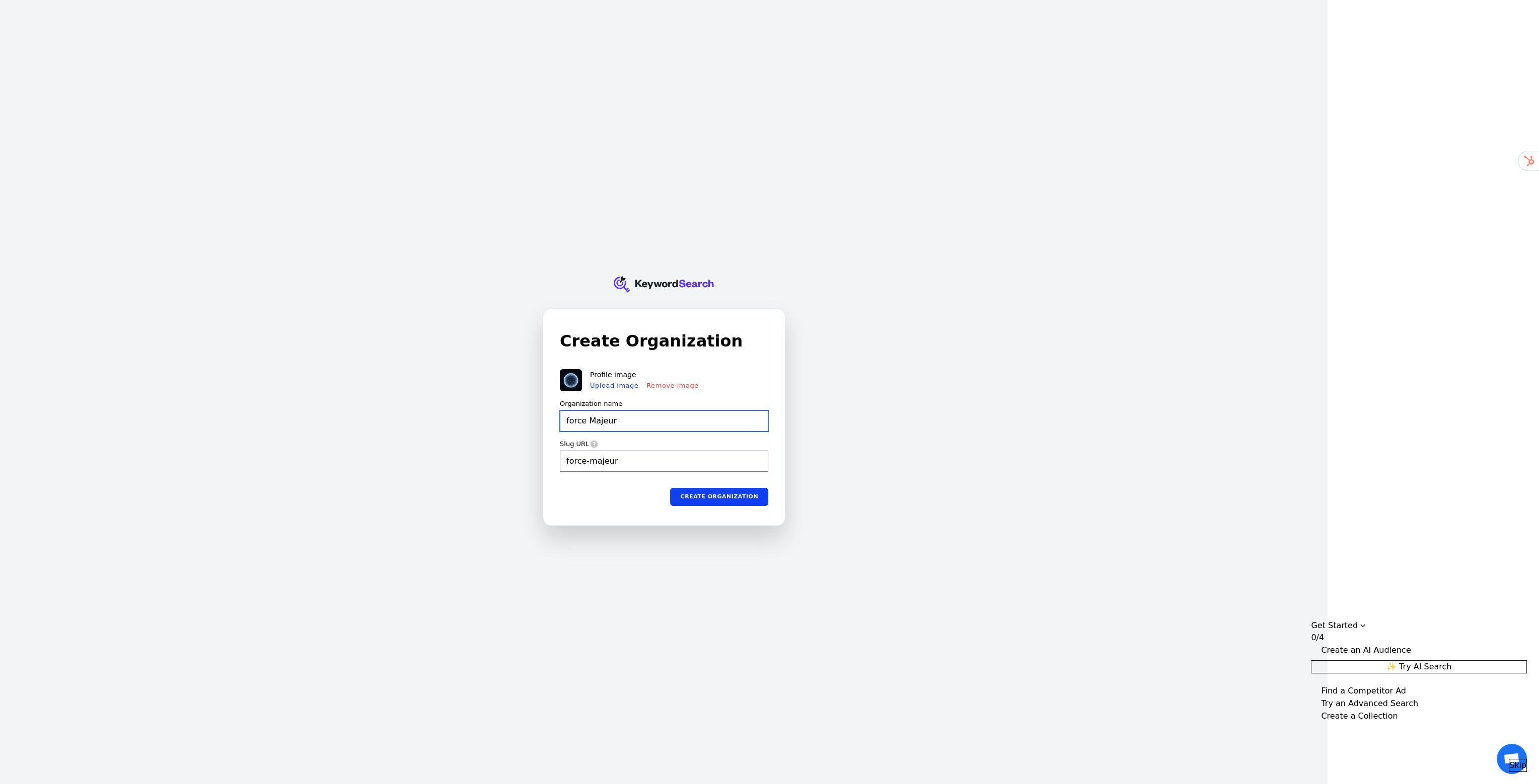
drag, startPoint x: 567, startPoint y: 419, endPoint x: 558, endPoint y: 419, distance: 9.0
click at [558, 419] on div "Create Organization Profile image Upload image Remove image Organization name f…" at bounding box center [663, 417] width 240 height 215
type input "Force Majeur"
type input "force-majeur"
click at [591, 424] on input "Force Majeur" at bounding box center [664, 420] width 209 height 21
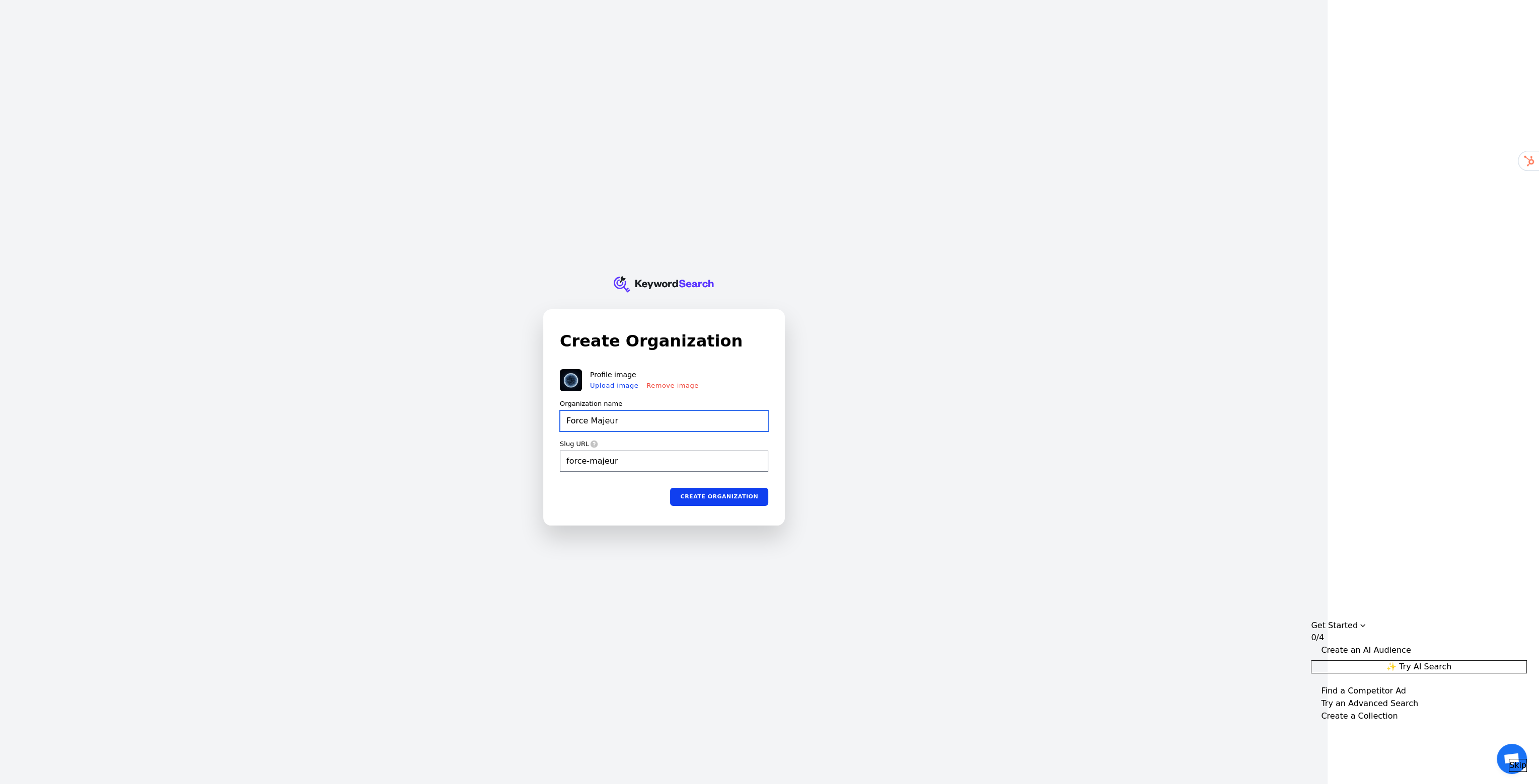
type input "ForceMajeur"
type input "forcemajeur"
type input "Force-Majeur"
type input "force-majeur"
type input "ForceMajeur"
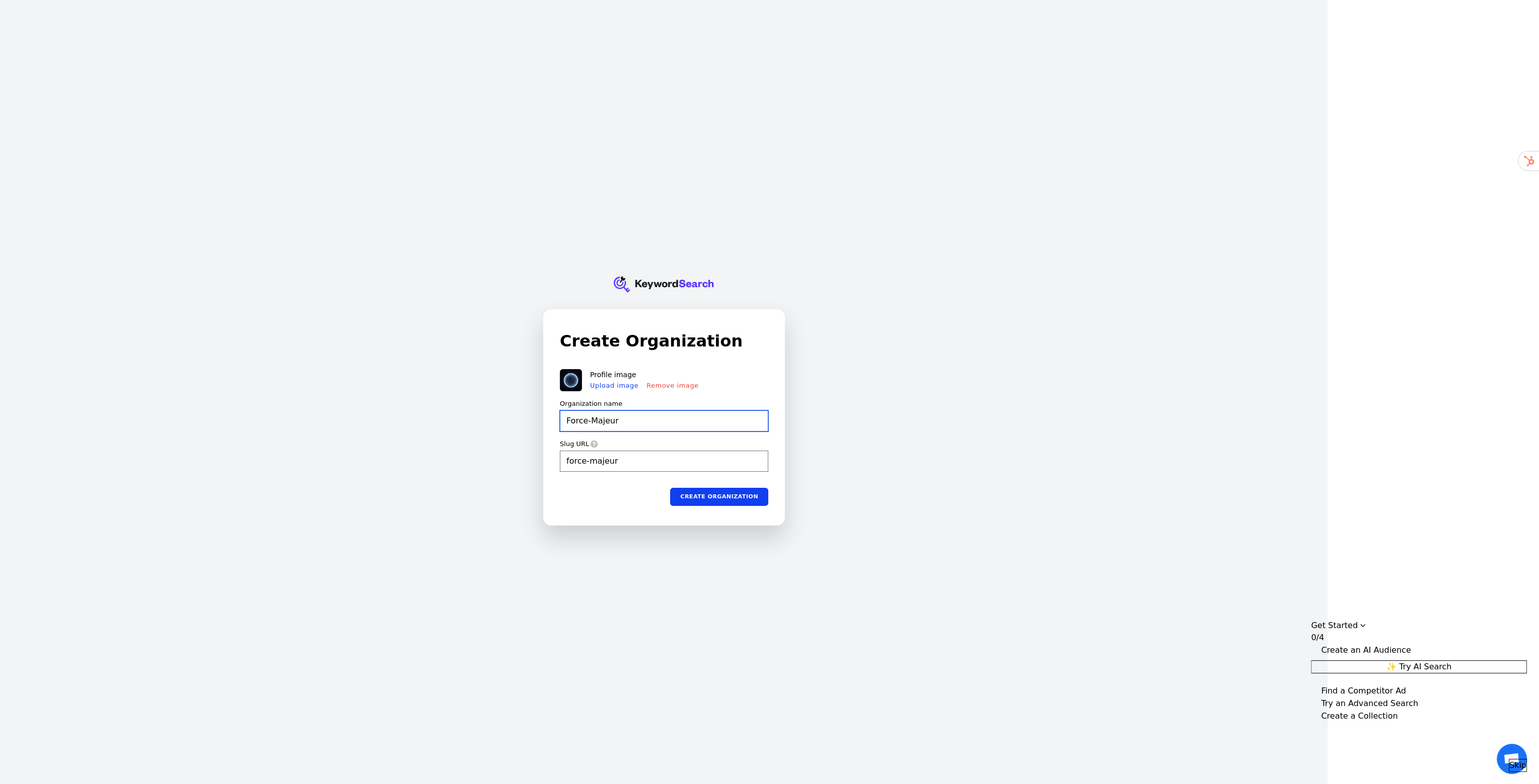
type input "forcemajeur"
type input "Force Majeur"
type input "force-majeur"
click at [684, 500] on button "Create organization" at bounding box center [719, 497] width 98 height 18
type input "Force Majeur"
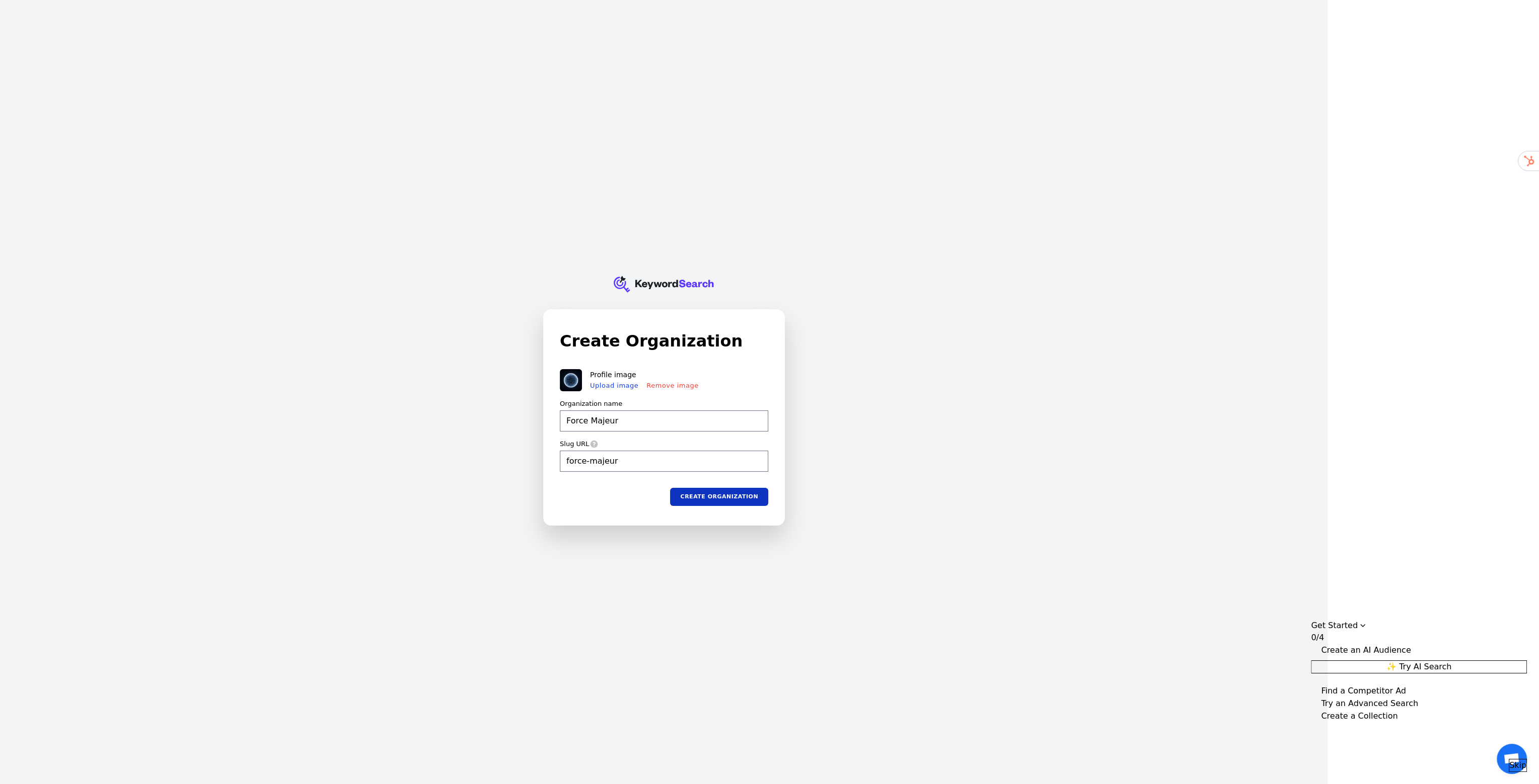
type input "force-majeur"
type input "Force Majeur"
type input "force-majeur"
type input "Force Majeur"
type input "force-majeur"
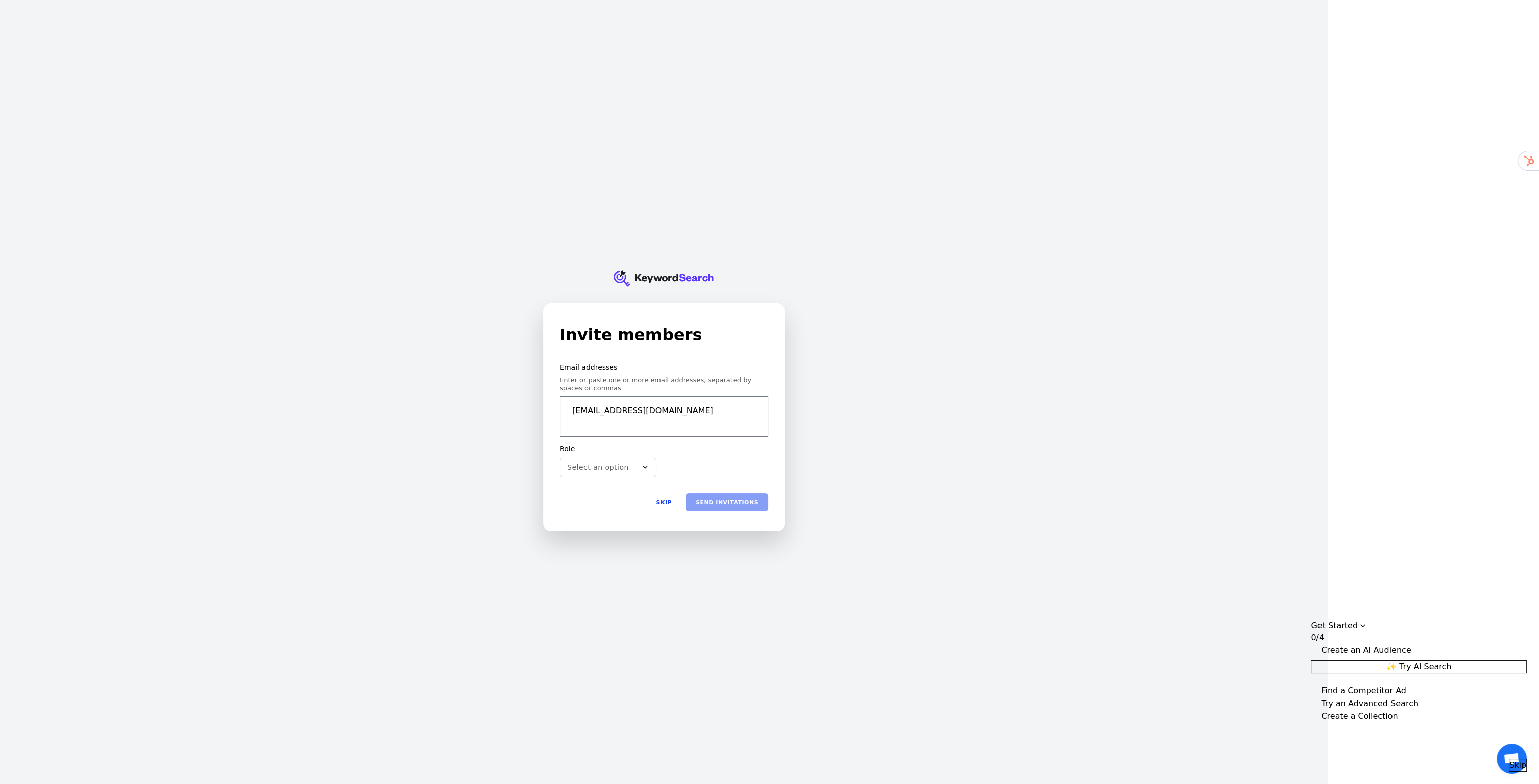
type input "admin@agnts.tech"
click at [706, 443] on form "Email addresses Enter or paste one or more email addresses, separated by spaces…" at bounding box center [664, 437] width 209 height 149
click at [609, 443] on form "Email addresses Enter or paste one or more email addresses, separated by spaces…" at bounding box center [664, 438] width 209 height 155
click at [610, 462] on button "Select an option" at bounding box center [608, 471] width 96 height 20
click at [595, 514] on div "Admin" at bounding box center [607, 508] width 92 height 17
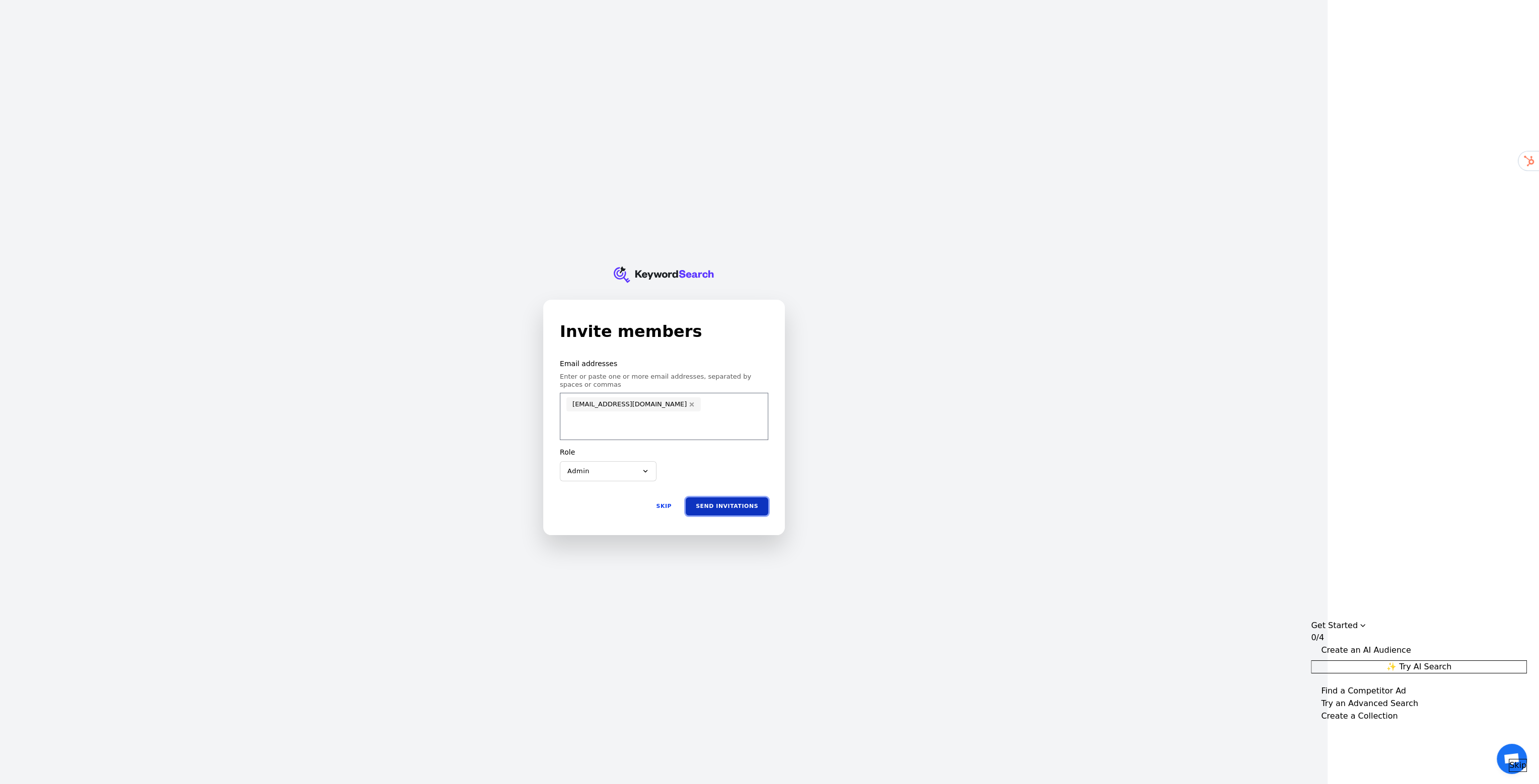
click at [733, 499] on button "Send invitations" at bounding box center [727, 506] width 83 height 18
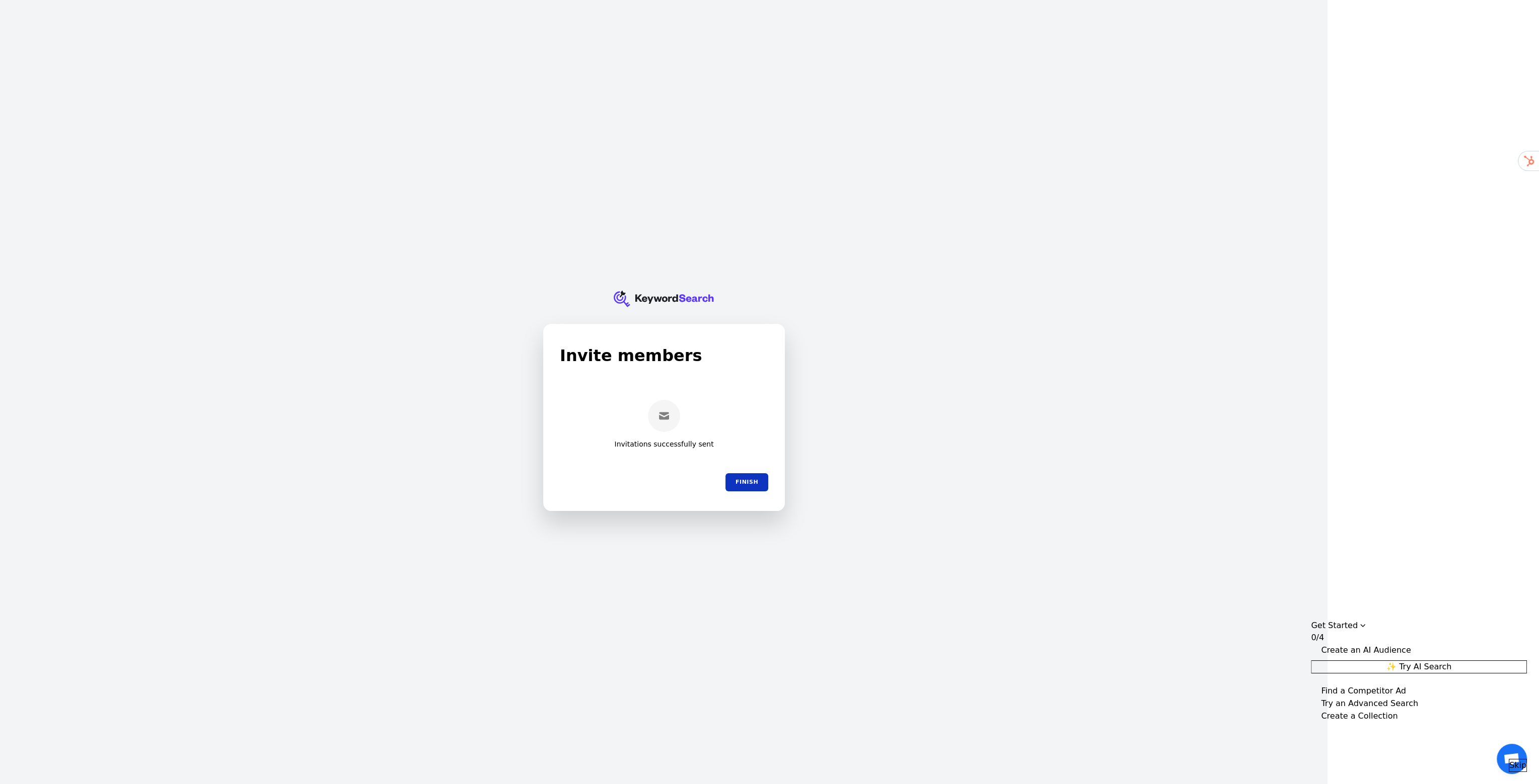
click at [751, 483] on button "Finish" at bounding box center [746, 482] width 42 height 18
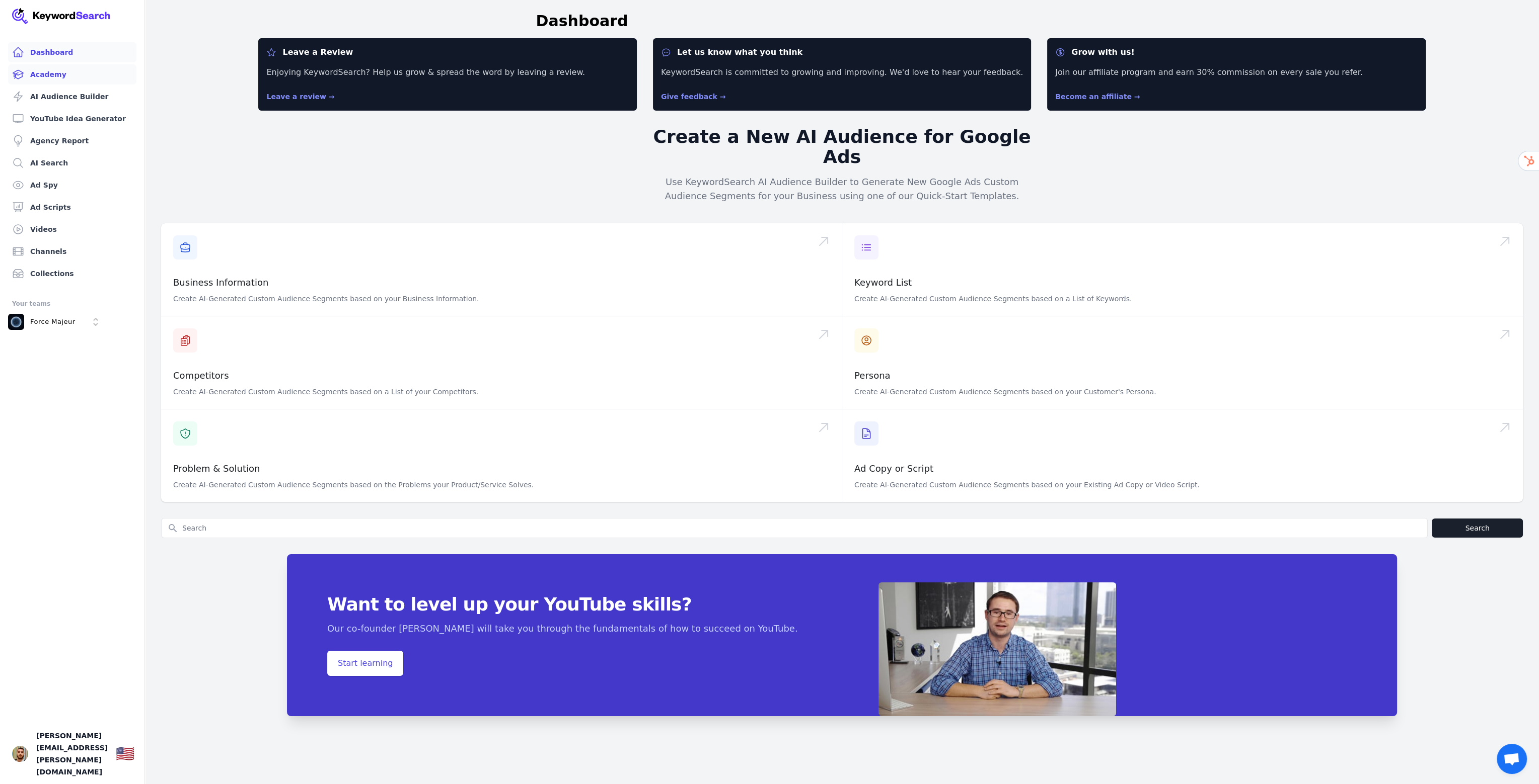
click at [65, 73] on link "Academy" at bounding box center [72, 74] width 128 height 20
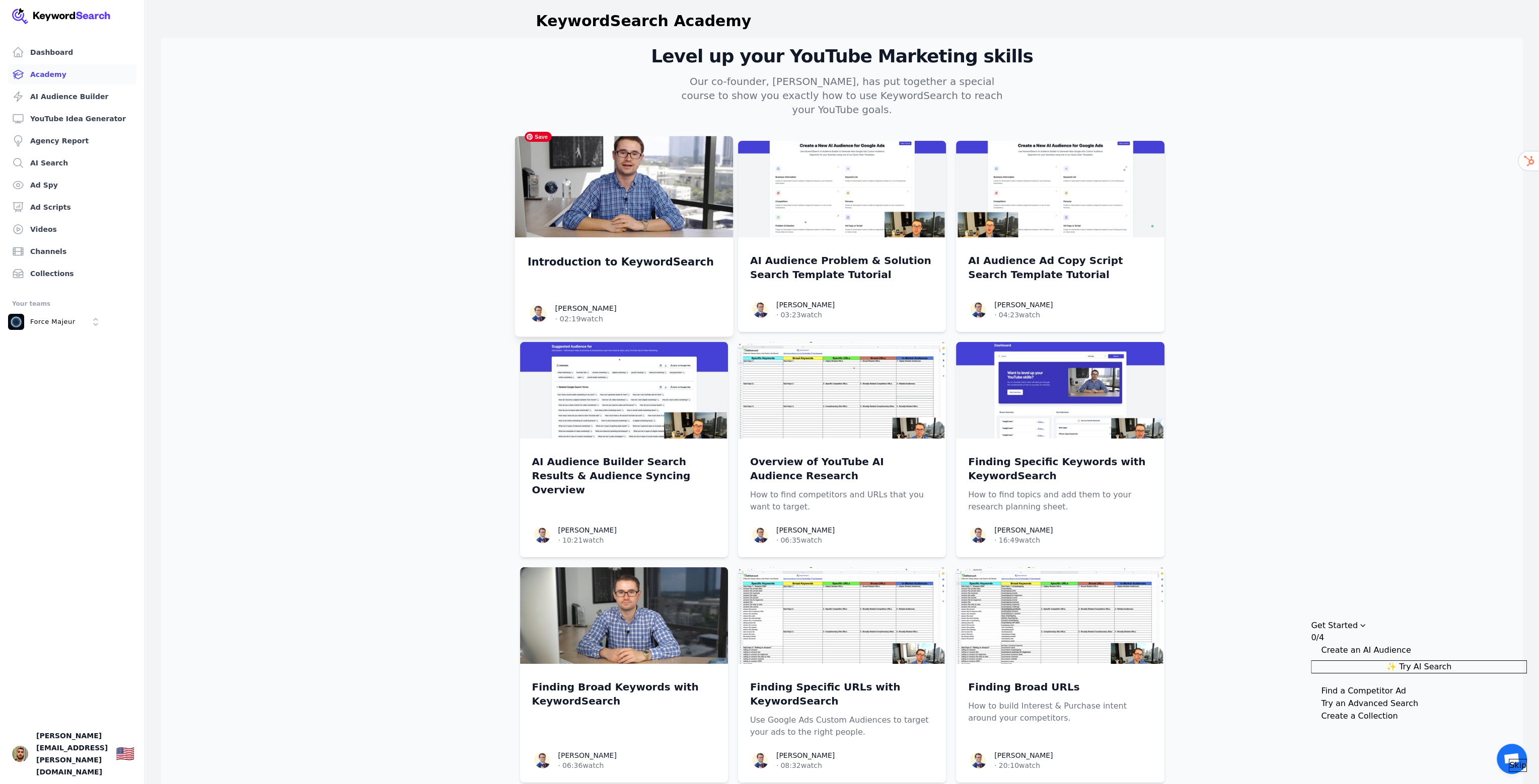
click at [628, 208] on img at bounding box center [624, 187] width 218 height 101
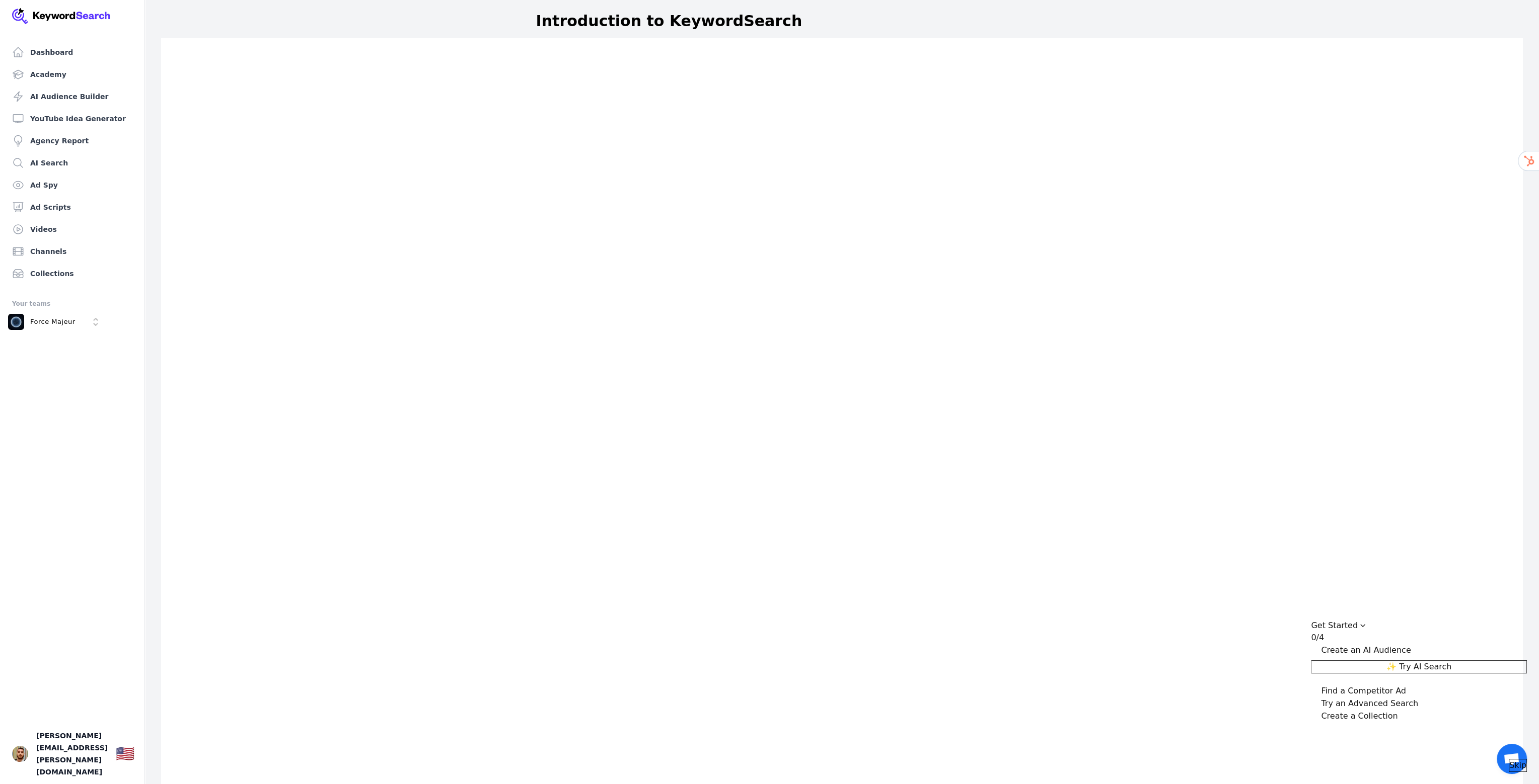
click at [1357, 620] on div "Get Started" at bounding box center [1334, 626] width 47 height 12
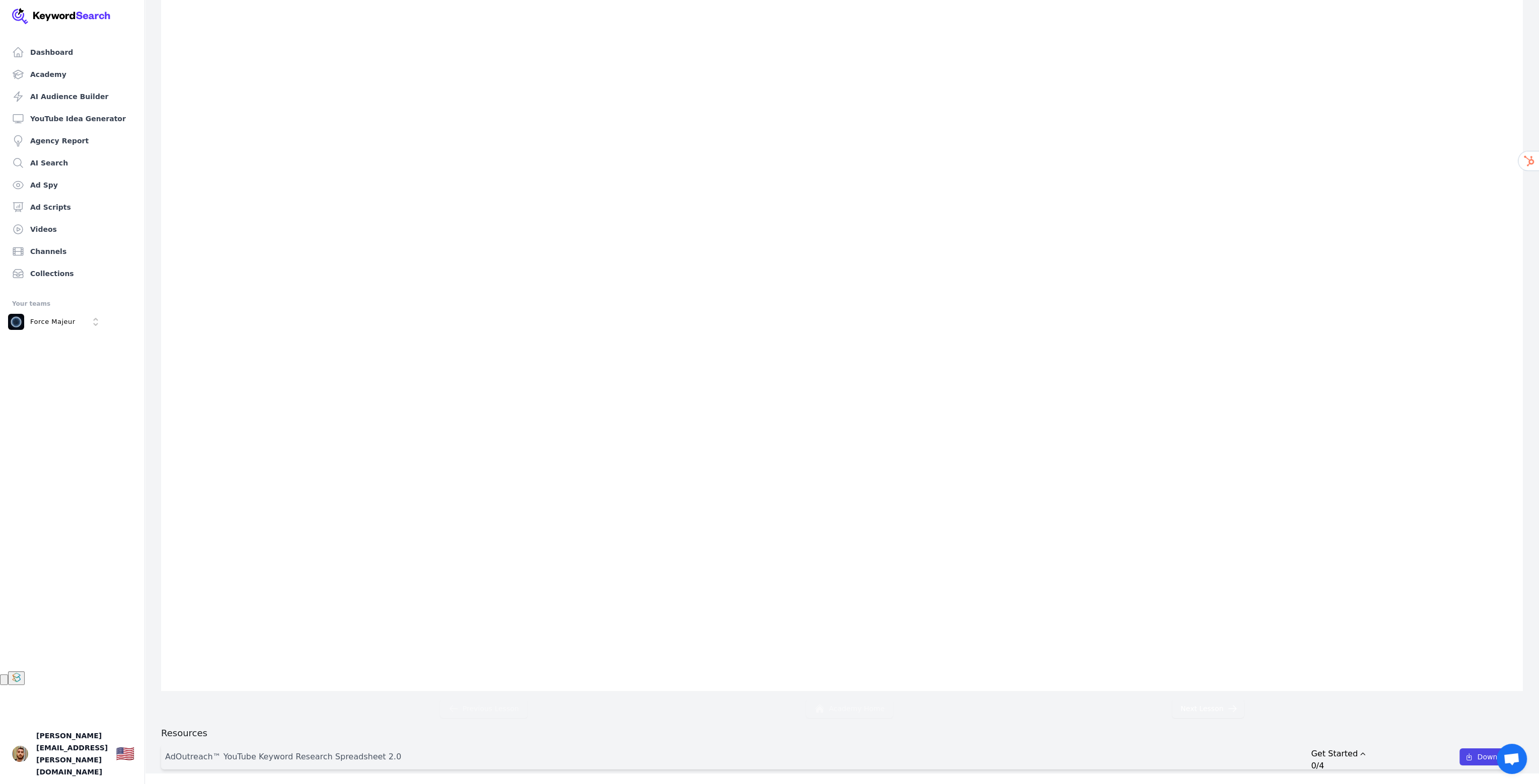
scroll to position [113, 0]
click at [182, 756] on div "AdOutreach™ YouTube Keyword Research Spreadsheet 2.0" at bounding box center [283, 756] width 236 height 12
click at [1367, 751] on icon "Drag to move checklist" at bounding box center [1362, 754] width 8 height 8
click at [1511, 772] on div "Get Started 0/4 Create an AI Audience ✨ Try AI Search Find a Competitor Ad Try …" at bounding box center [1418, 695] width 215 height 152
click at [1511, 773] on span "Open chat" at bounding box center [1511, 758] width 31 height 30
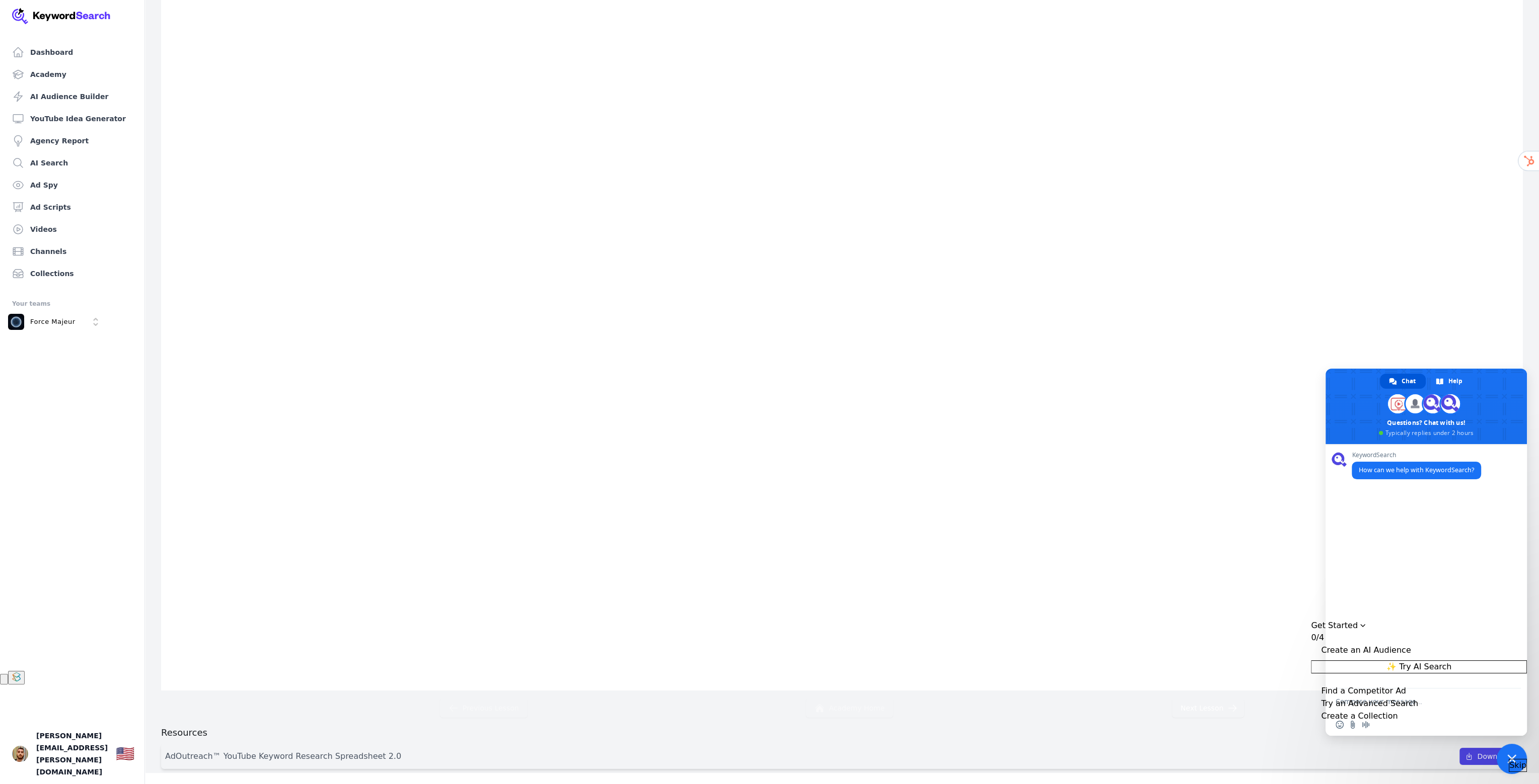
click at [1511, 759] on span "Skip" at bounding box center [1516, 765] width 17 height 12
click at [1463, 751] on link "Download" at bounding box center [1489, 756] width 59 height 17
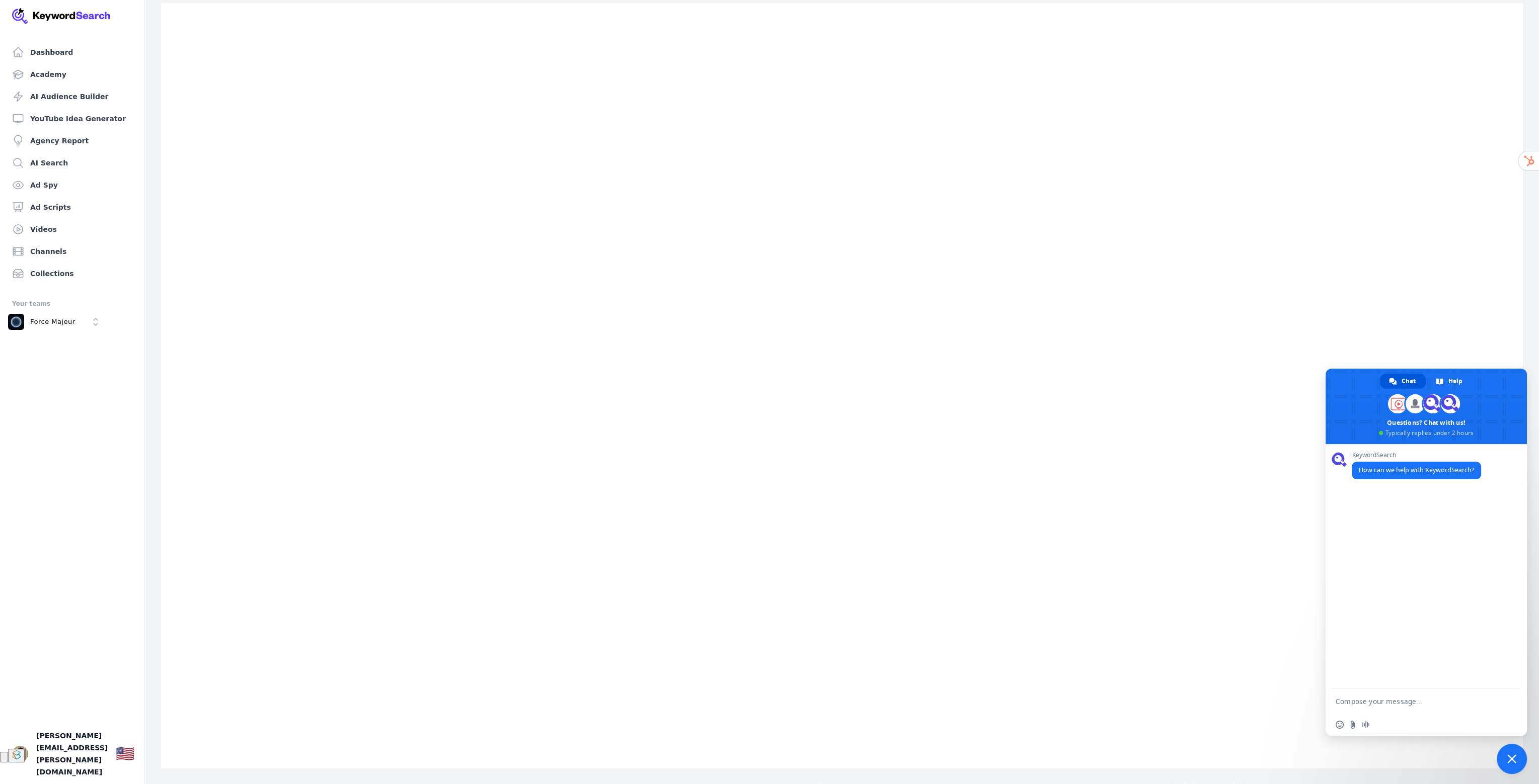
scroll to position [0, 0]
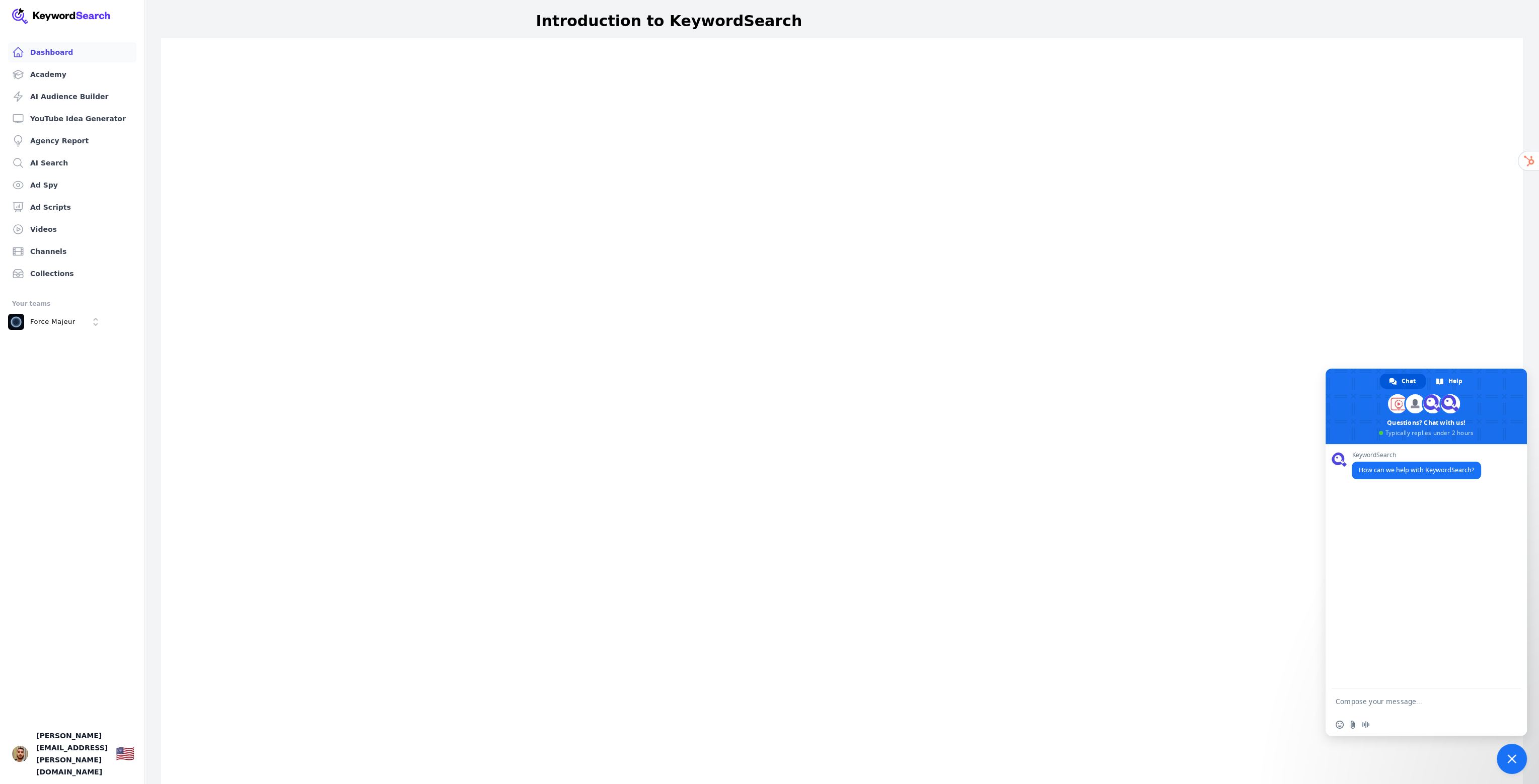
click at [62, 52] on link "Dashboard" at bounding box center [72, 52] width 128 height 20
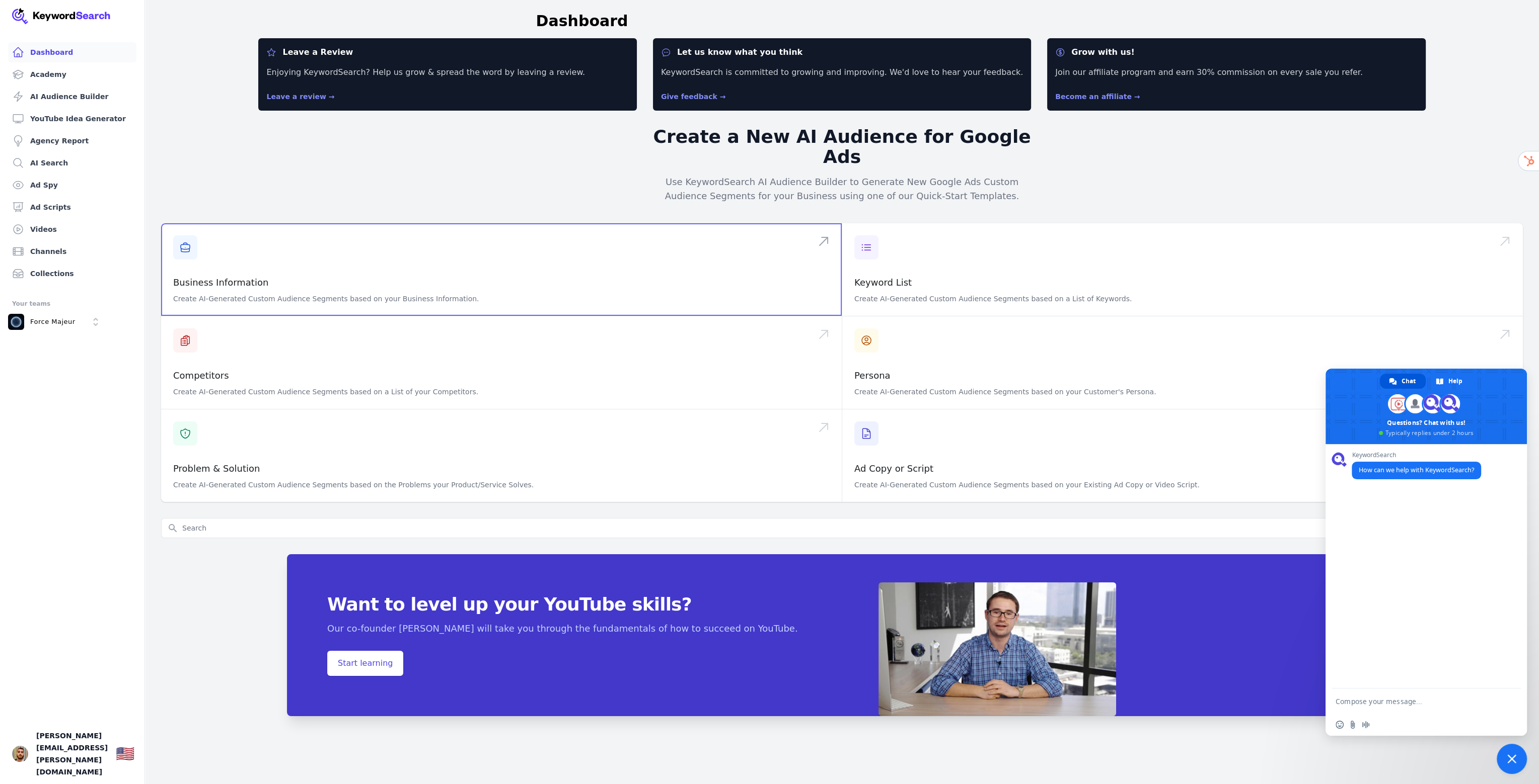
click at [258, 266] on span at bounding box center [502, 270] width 681 height 92
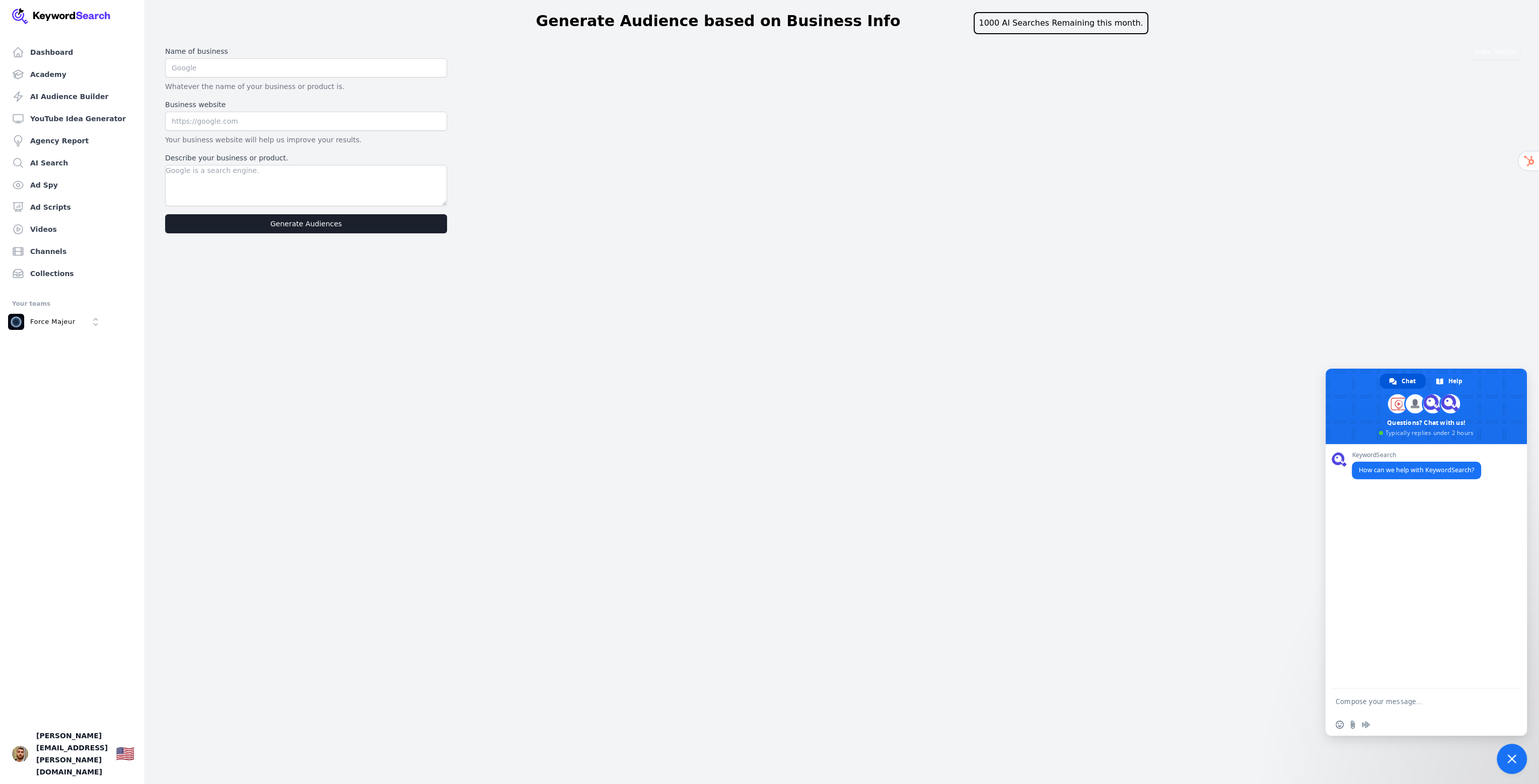
click at [1506, 753] on span "Close chat" at bounding box center [1511, 758] width 31 height 30
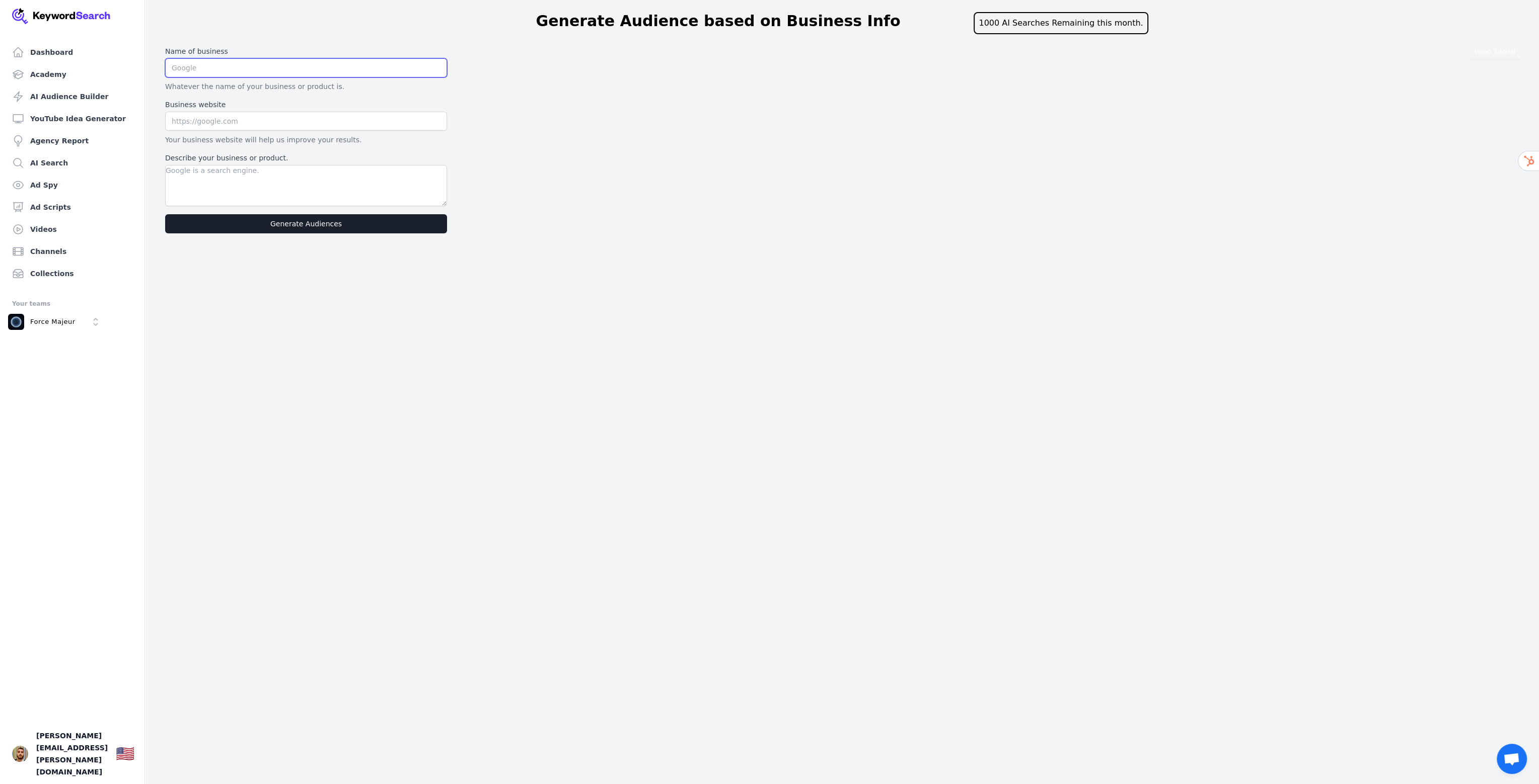
click at [188, 68] on input "text" at bounding box center [306, 67] width 281 height 19
type input "OtterScruff"
click at [212, 118] on input "text" at bounding box center [306, 121] width 281 height 19
type input "otterscruff.com"
click at [213, 183] on textarea "Describe your business or product." at bounding box center [306, 186] width 281 height 41
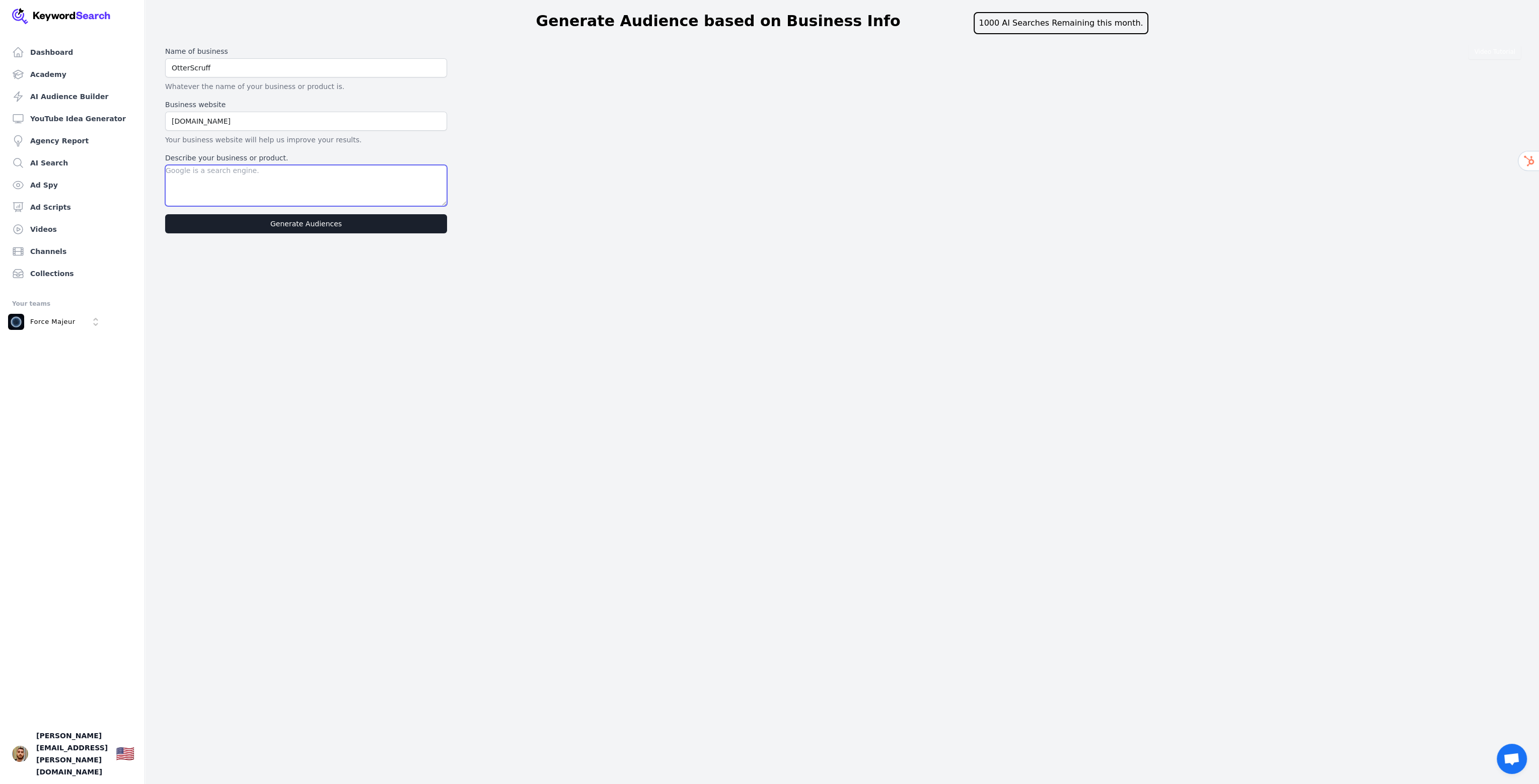
paste textarea "https://klyra.ai/?ref=ZMZB3H8MNUBHEHH"
type textarea "https://klyra.ai/?ref=ZMZB3H8MNUBHEHH"
paste textarea "Informative Creative Step into the future of fashion with NFTees, where style m…"
click at [444, 205] on textarea "Describe your business or product." at bounding box center [306, 186] width 281 height 41
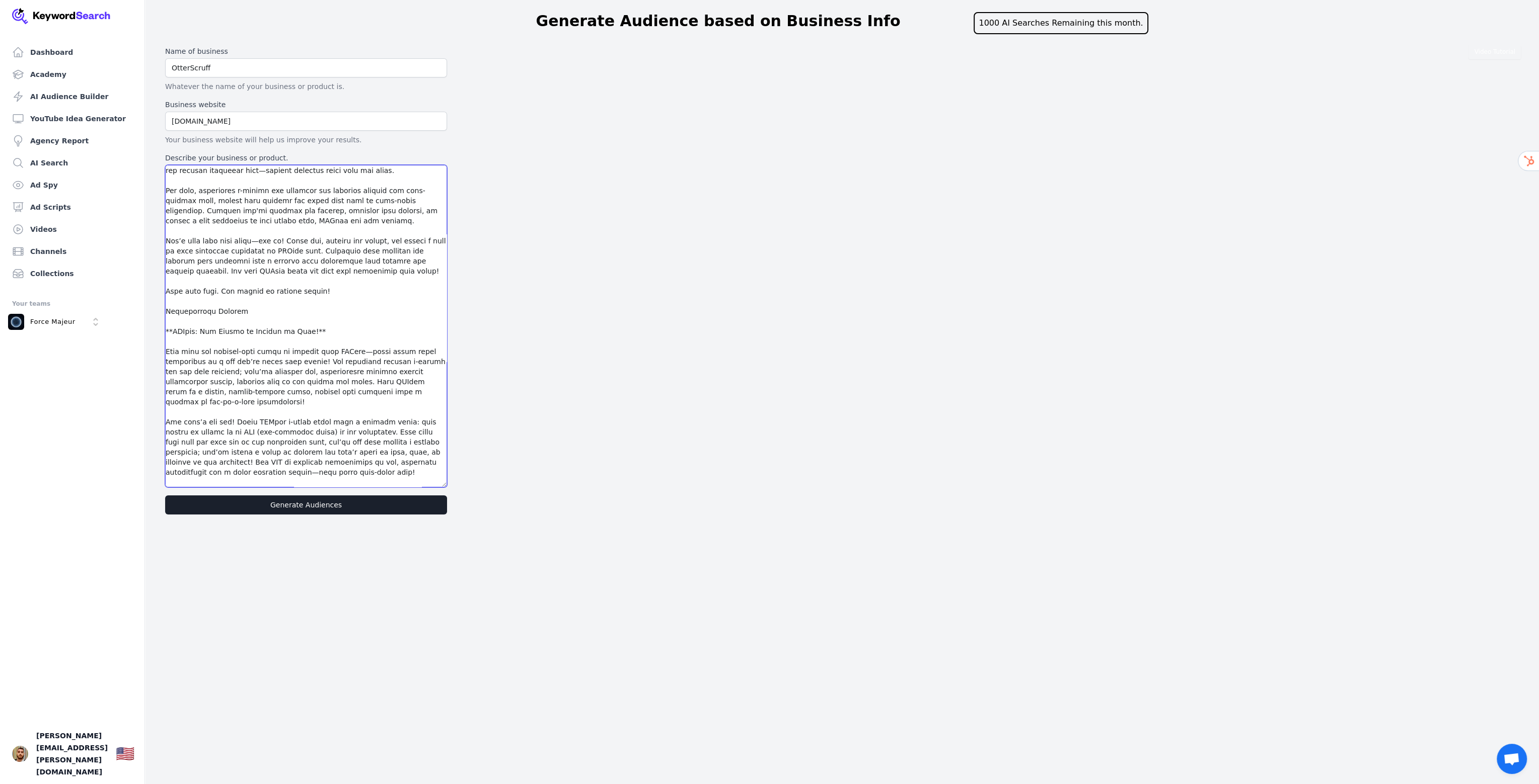
scroll to position [239, 0]
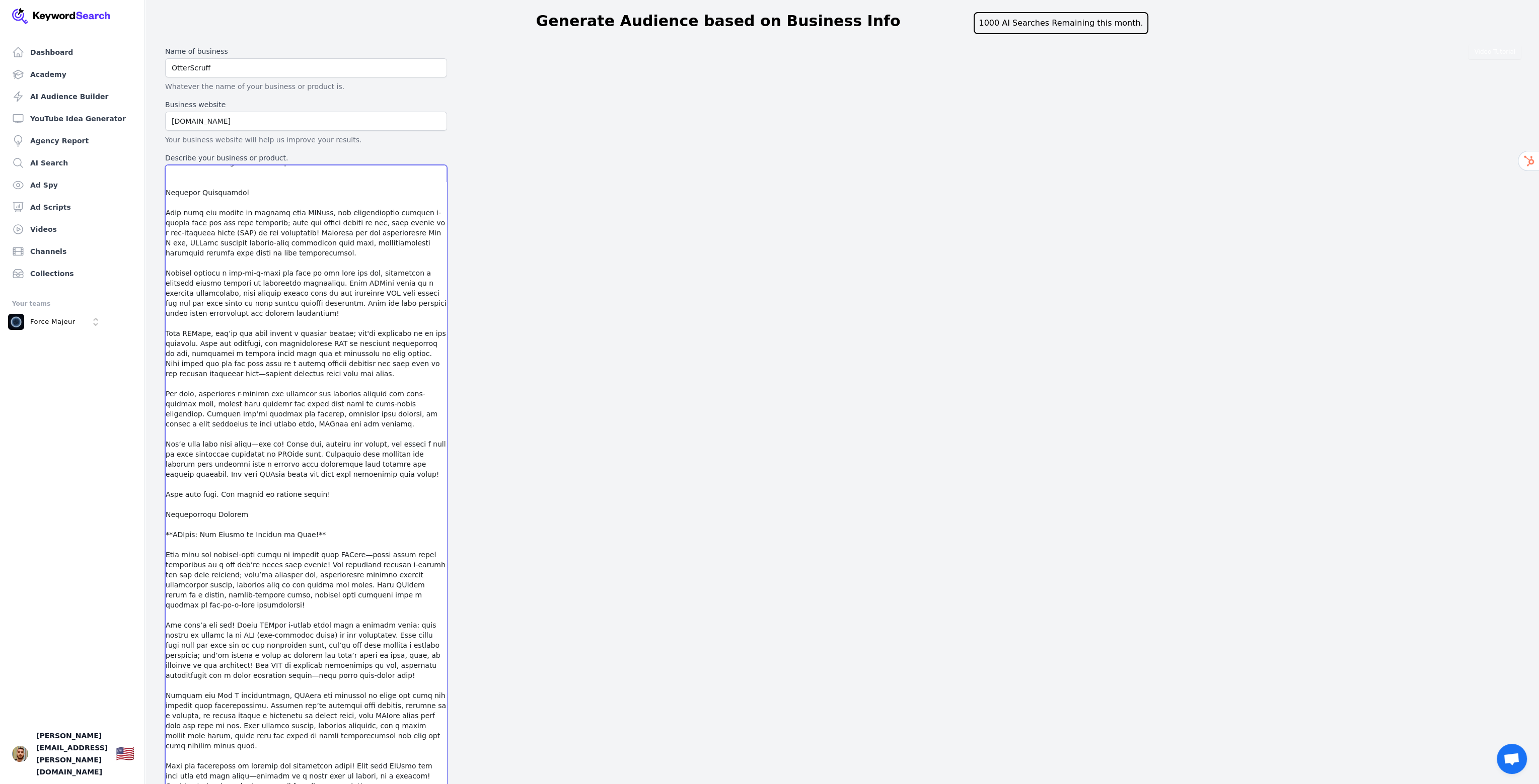
drag, startPoint x: 444, startPoint y: 203, endPoint x: 369, endPoint y: 808, distance: 609.6
click at [369, 784] on html "Dashboard Academy AI Audience Builder YouTube Idea Generator Agency Report AI S…" at bounding box center [770, 392] width 1539 height 784
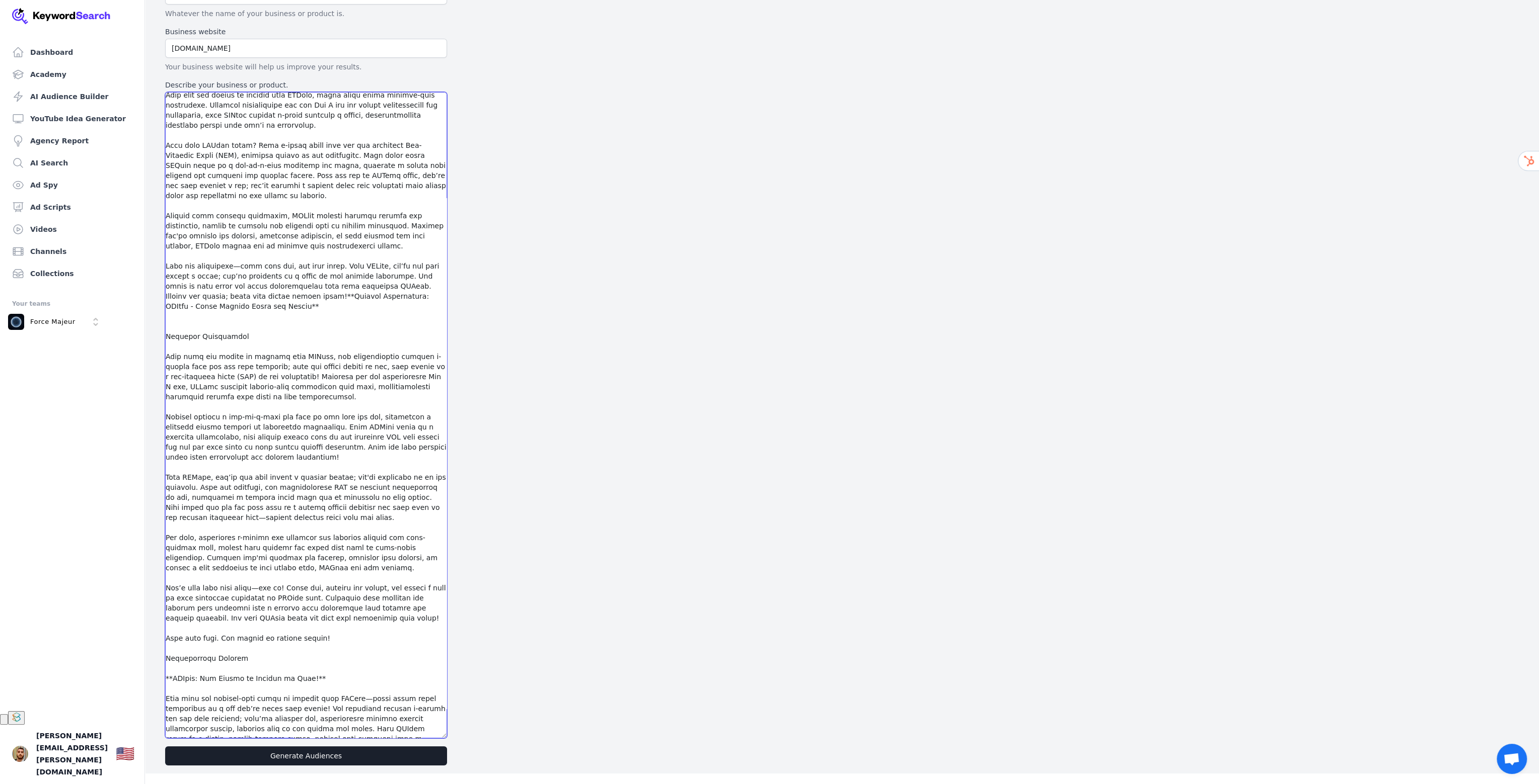
scroll to position [0, 0]
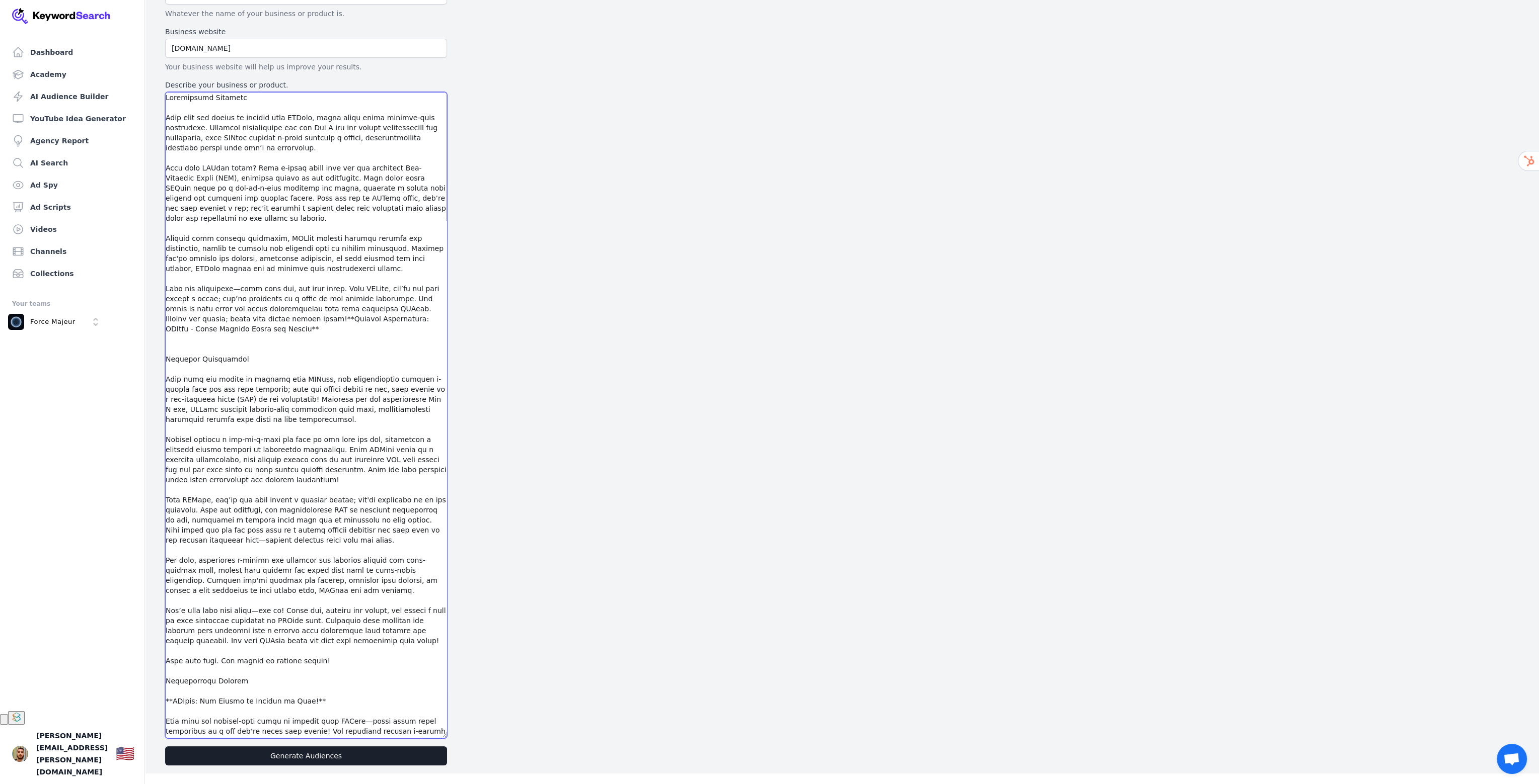
drag, startPoint x: 236, startPoint y: 718, endPoint x: 86, endPoint y: 345, distance: 402.0
click at [86, 345] on div "Dashboard Academy AI Audience Builder YouTube Idea Generator Agency Report AI S…" at bounding box center [770, 350] width 1539 height 847
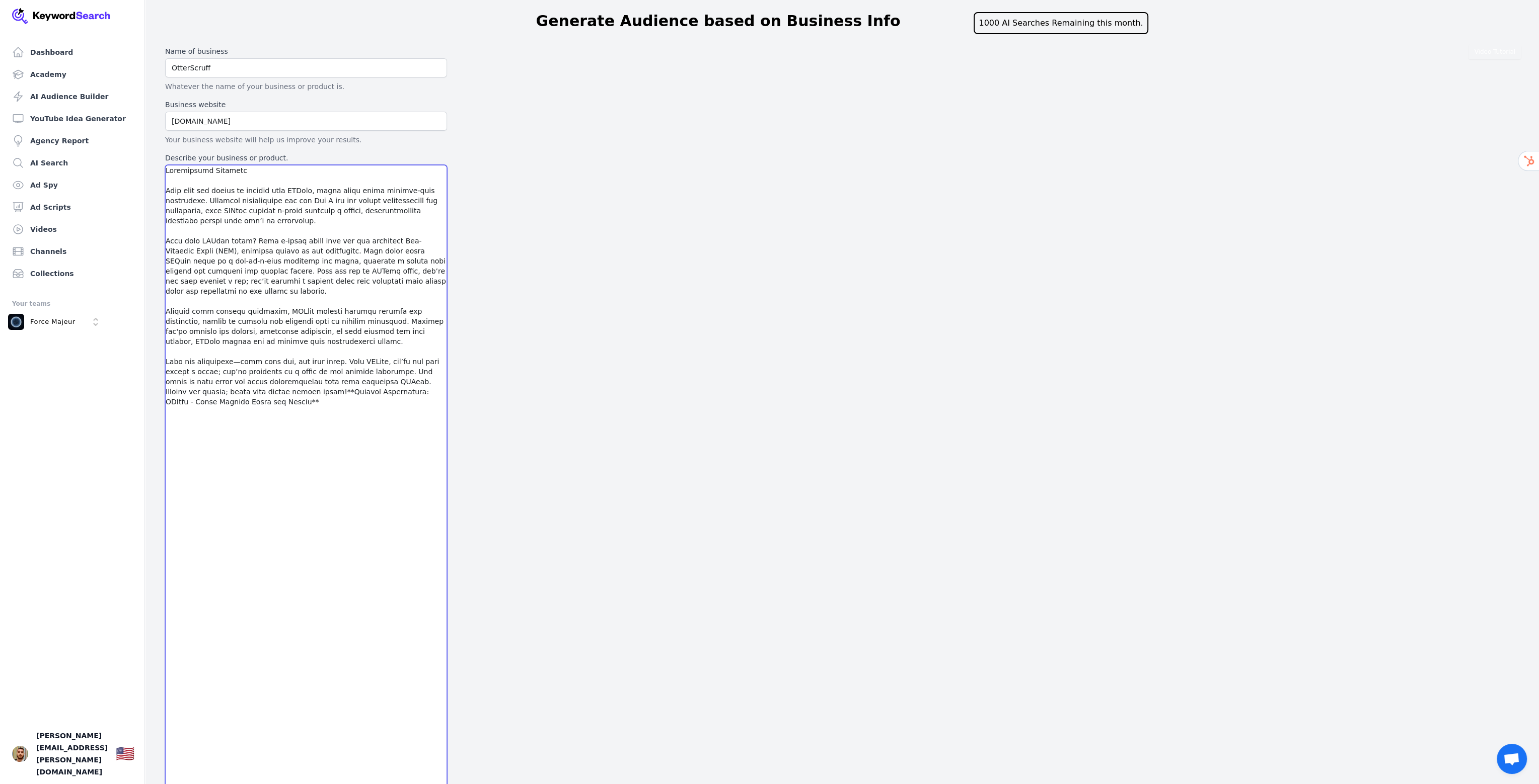
click at [290, 334] on textarea "Describe your business or product." at bounding box center [306, 488] width 281 height 646
click at [385, 333] on textarea "Describe your business or product." at bounding box center [306, 488] width 281 height 646
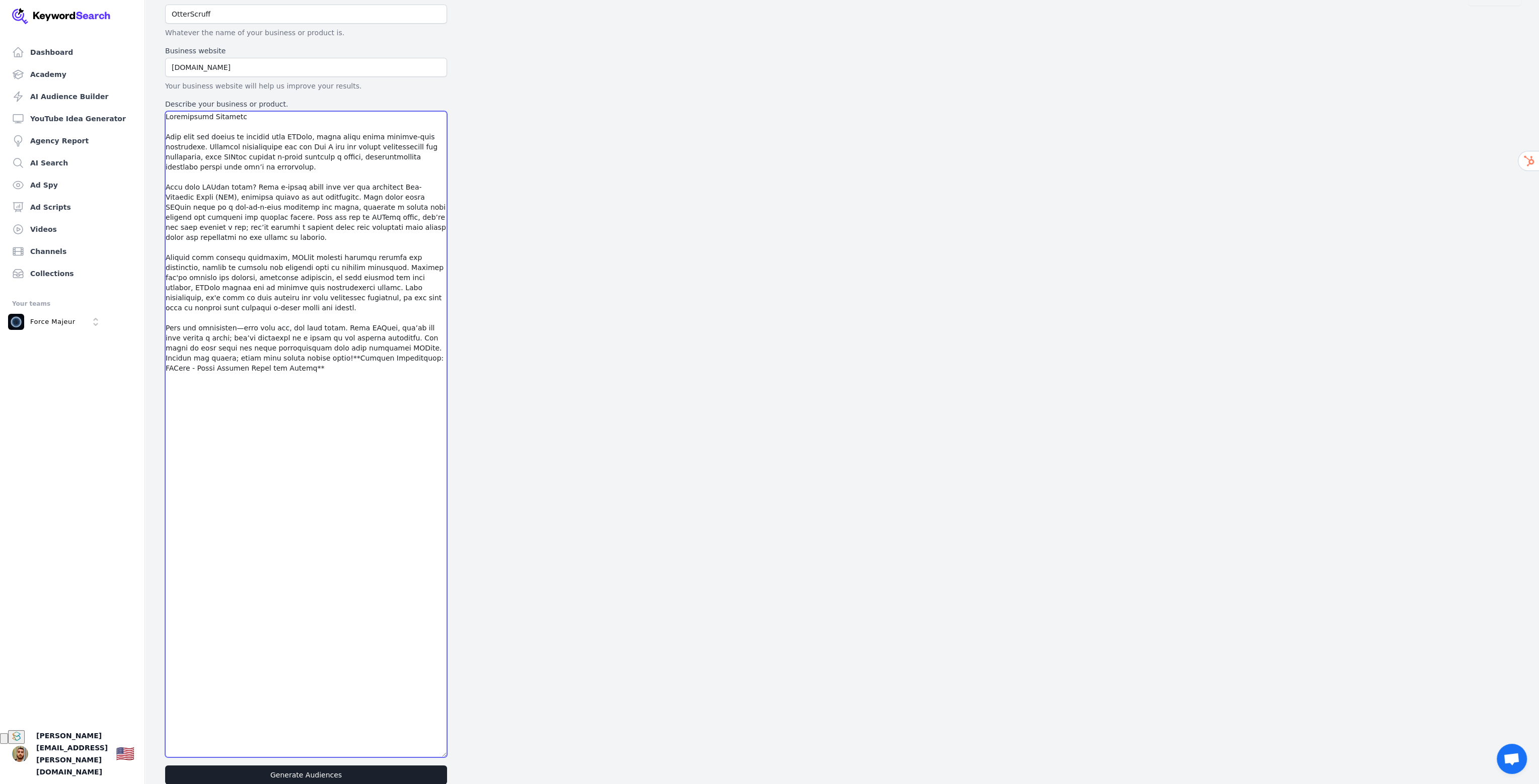
scroll to position [73, 0]
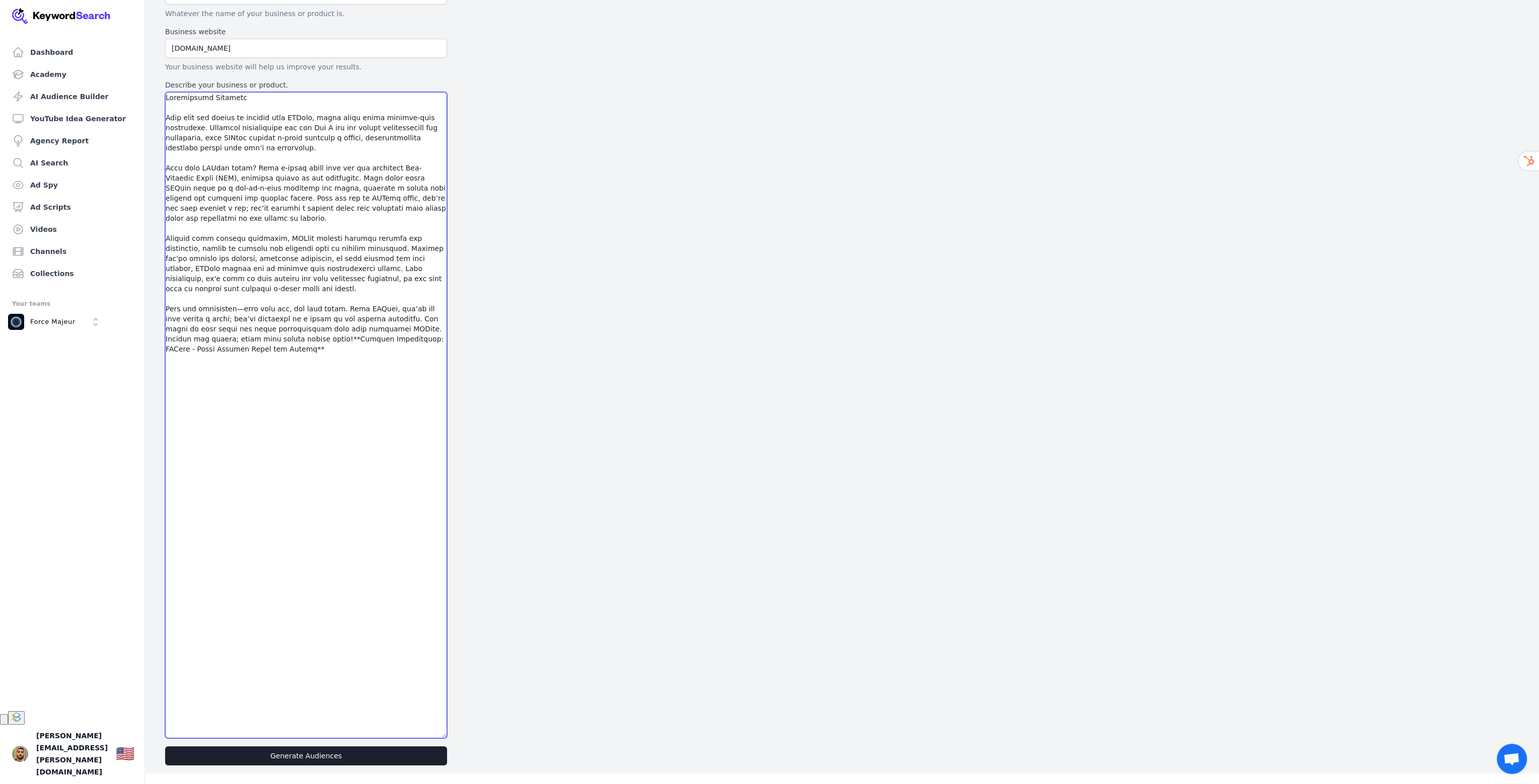
type textarea "Informative Creative Step into the future of fashion with NFTees, where style m…"
click at [316, 755] on button "Generate Audiences" at bounding box center [306, 755] width 281 height 19
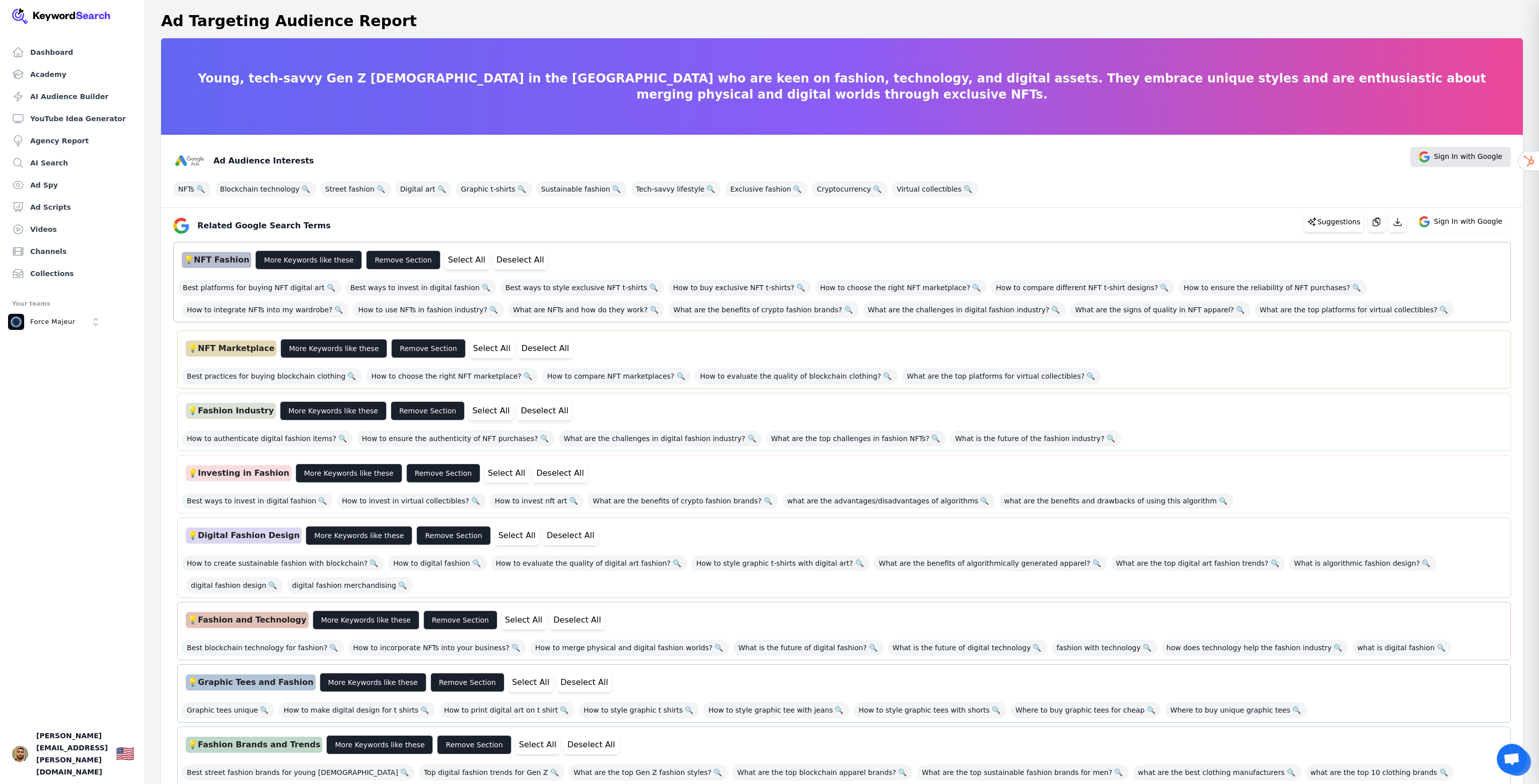
click at [1451, 150] on span "Sign In with Google" at bounding box center [1460, 156] width 100 height 20
click at [482, 187] on span "Graphic t-shirts 🔍" at bounding box center [493, 189] width 76 height 16
click at [1440, 151] on span "Sign In with Google" at bounding box center [1468, 156] width 69 height 11
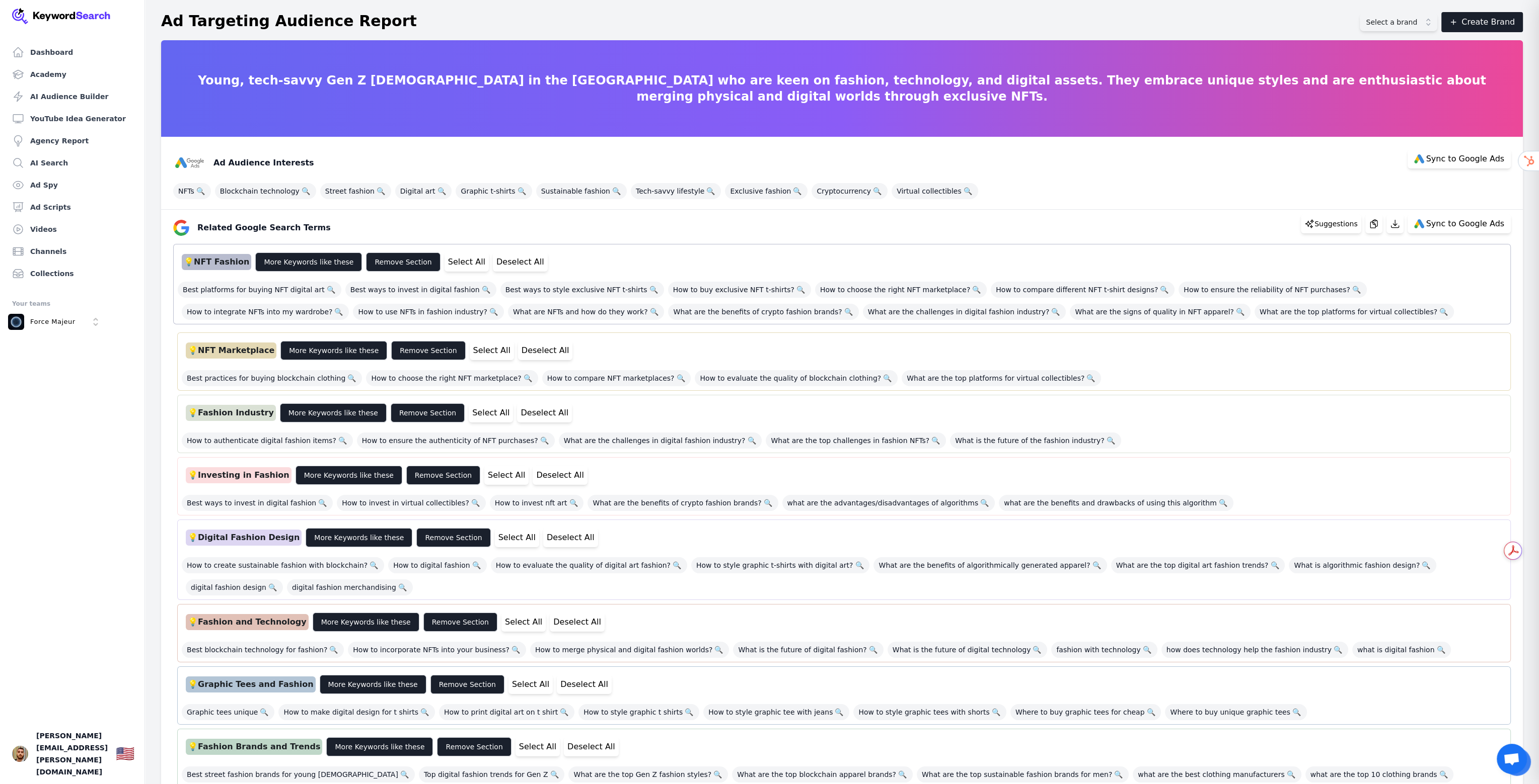
click at [1430, 26] on button "Select a brand" at bounding box center [1398, 22] width 78 height 18
click at [1417, 20] on span "Select a brand" at bounding box center [1391, 22] width 51 height 10
click at [1487, 17] on button "Create Brand" at bounding box center [1481, 22] width 82 height 20
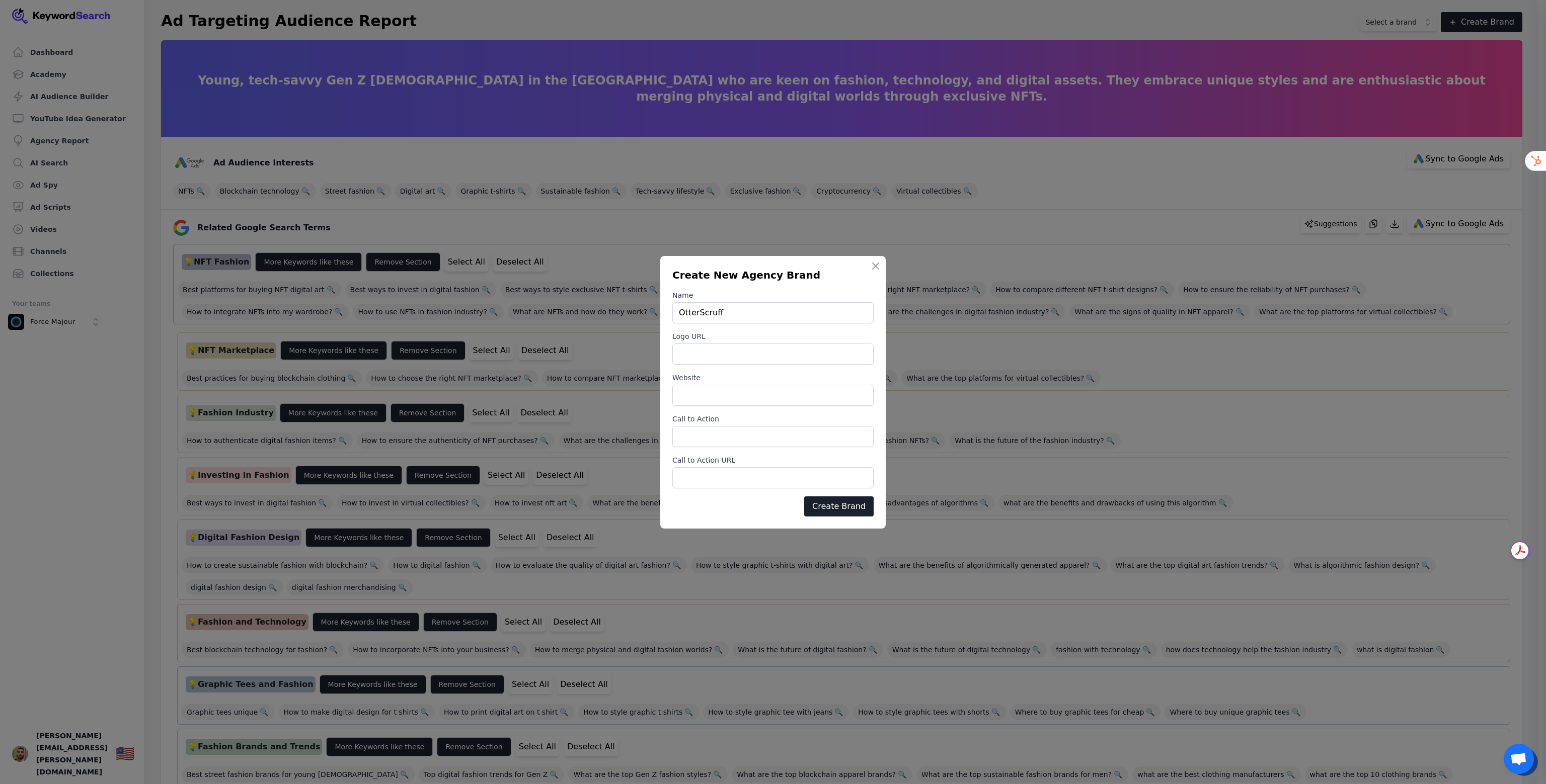
type input "OtterScruff"
click at [698, 358] on input "Logo URL" at bounding box center [773, 353] width 202 height 21
